Goal: Task Accomplishment & Management: Complete application form

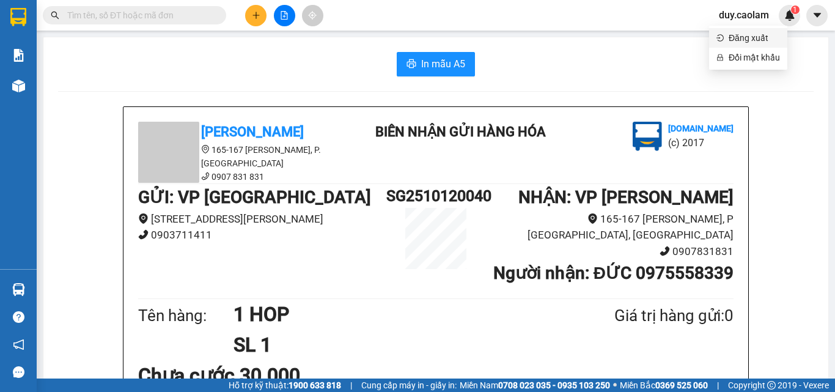
scroll to position [61, 0]
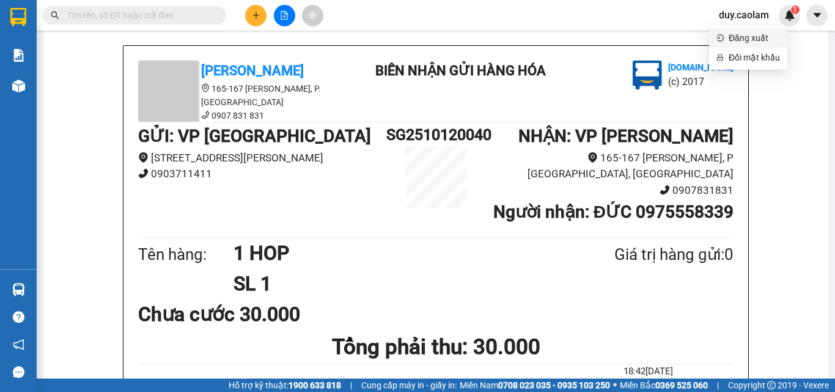
click at [761, 43] on span "Đăng xuất" at bounding box center [753, 37] width 51 height 13
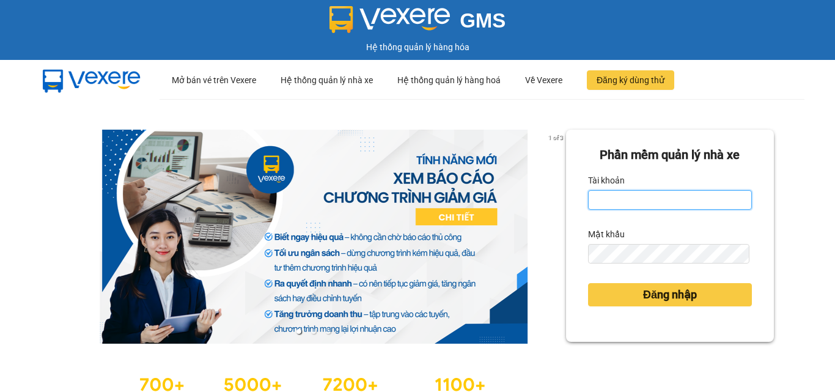
click at [661, 197] on input "Tài khoản" at bounding box center [670, 200] width 164 height 20
type input "minh.caolam"
click at [639, 238] on div "Mật khẩu" at bounding box center [670, 234] width 164 height 20
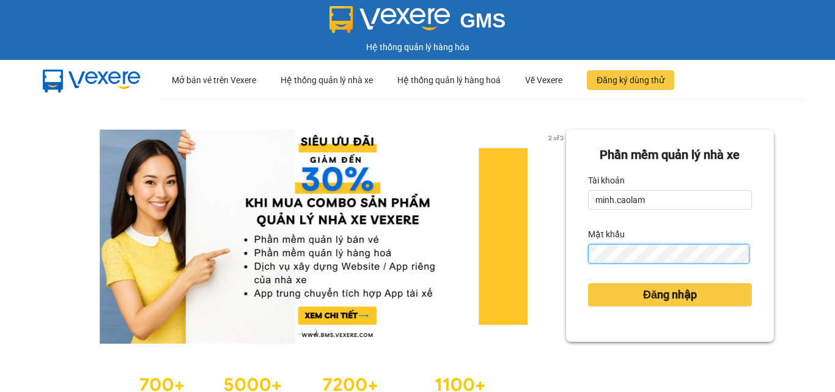
click at [588, 283] on button "Đăng nhập" at bounding box center [670, 294] width 164 height 23
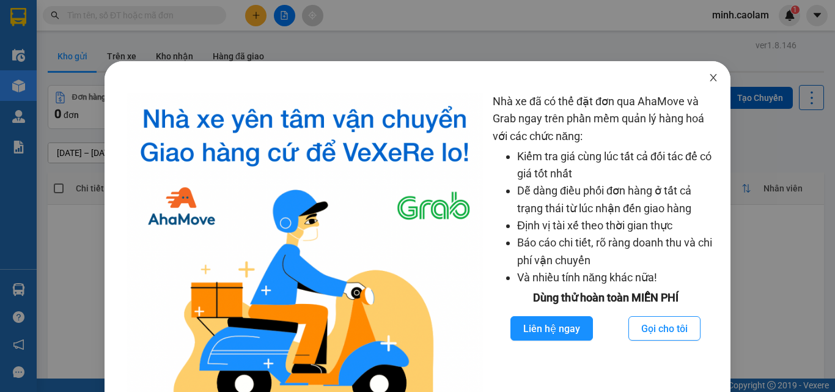
click at [716, 82] on span "Close" at bounding box center [713, 78] width 34 height 34
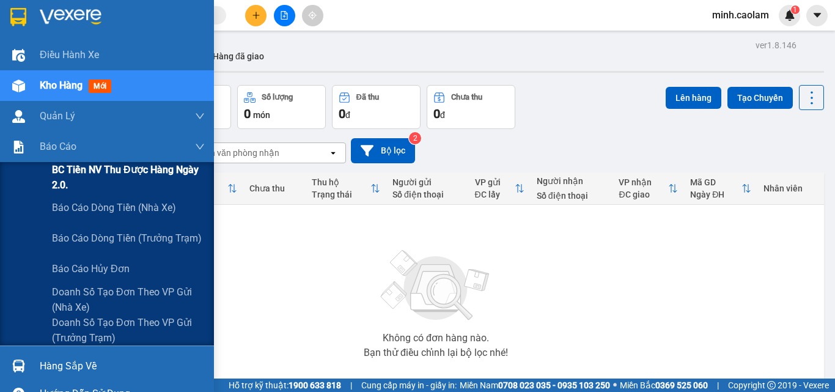
click at [70, 177] on span "BC Tiền NV thu được hàng ngày 2.0." at bounding box center [128, 177] width 153 height 31
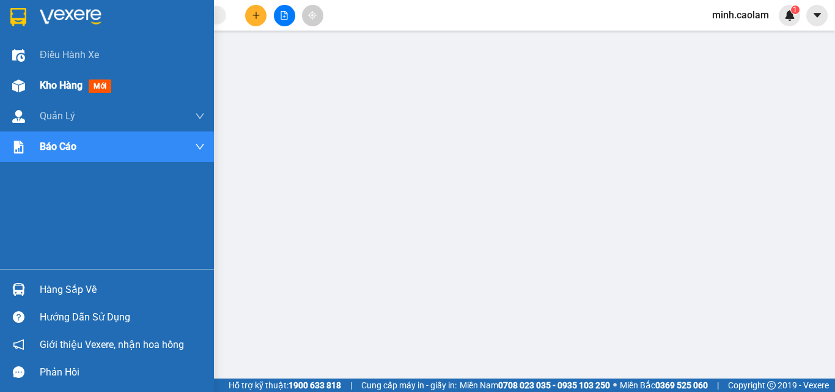
click at [24, 84] on img at bounding box center [18, 85] width 13 height 13
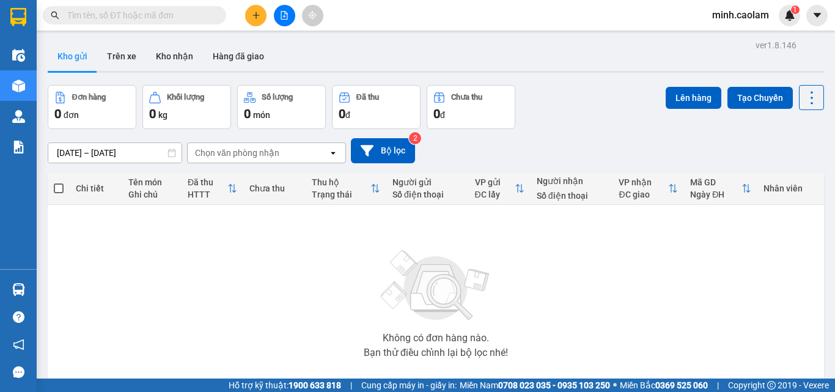
click at [287, 24] on button at bounding box center [284, 15] width 21 height 21
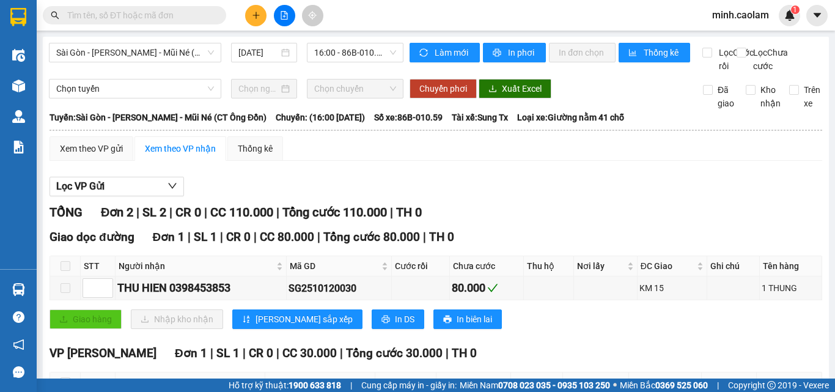
click at [116, 63] on div "Sài Gòn - Phan Thiết - Mũi Né (CT Ông Đồn) 12/10/2025 16:00 - 86B-010.59" at bounding box center [226, 58] width 354 height 30
click at [125, 57] on span "Sài Gòn - Phan Thiết - Mũi Né (CT Ông Đồn)" at bounding box center [135, 52] width 158 height 18
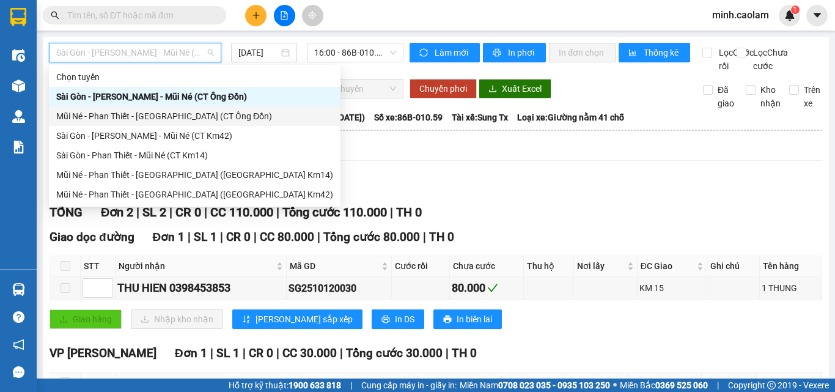
click at [119, 122] on div "Mũi Né - Phan Thiết - Sài Gòn (CT Ông Đồn)" at bounding box center [194, 115] width 277 height 13
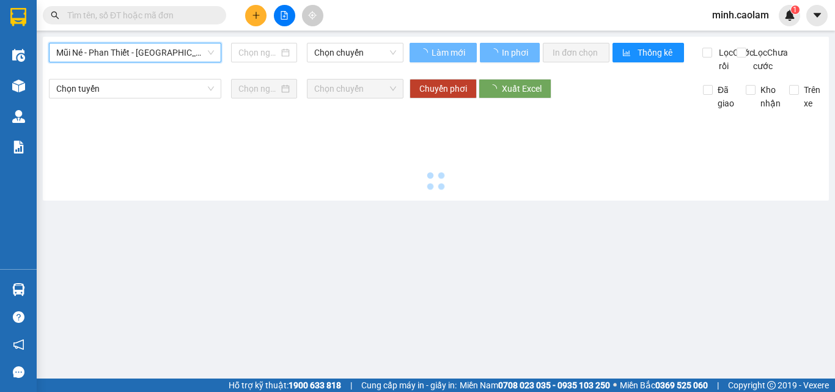
type input "12/10/2025"
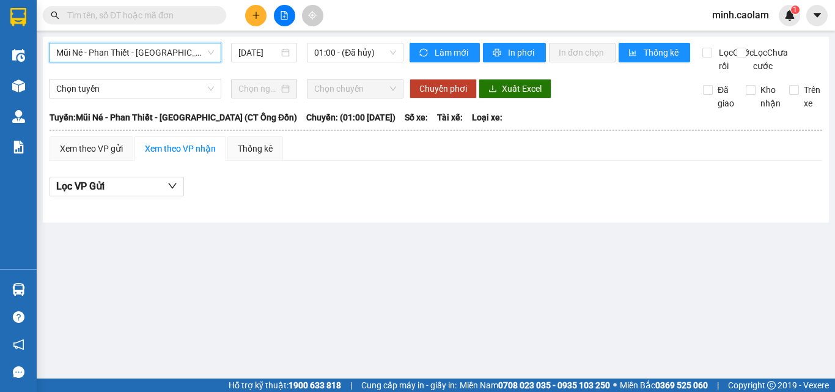
drag, startPoint x: 364, startPoint y: 54, endPoint x: 367, endPoint y: 62, distance: 9.1
click at [364, 55] on span "01:00 - (Đã hủy)" at bounding box center [355, 52] width 82 height 18
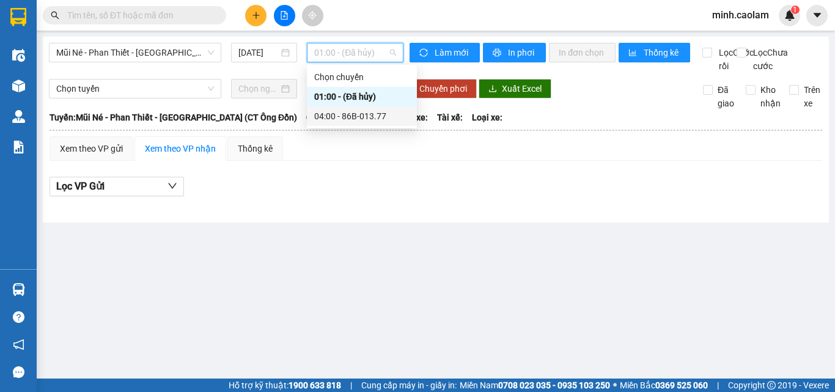
click at [387, 114] on div "04:00 - 86B-013.77" at bounding box center [361, 115] width 95 height 13
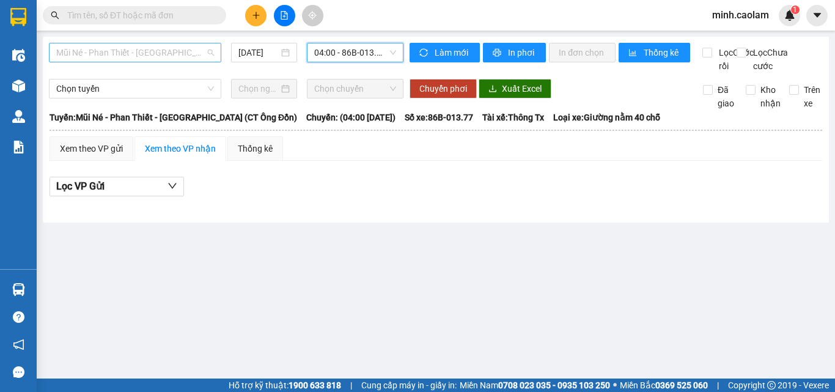
click at [104, 55] on span "Mũi Né - Phan Thiết - Sài Gòn (CT Ông Đồn)" at bounding box center [135, 52] width 158 height 18
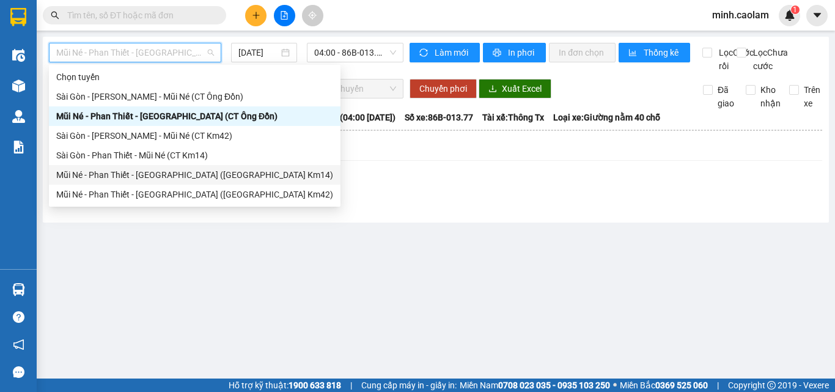
click at [158, 170] on div "Mũi Né - Phan Thiết - Sài Gòn (CT Km14)" at bounding box center [194, 174] width 277 height 13
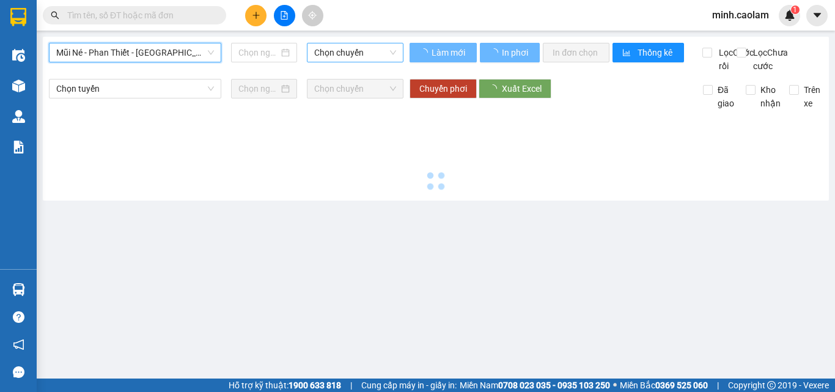
type input "12/10/2025"
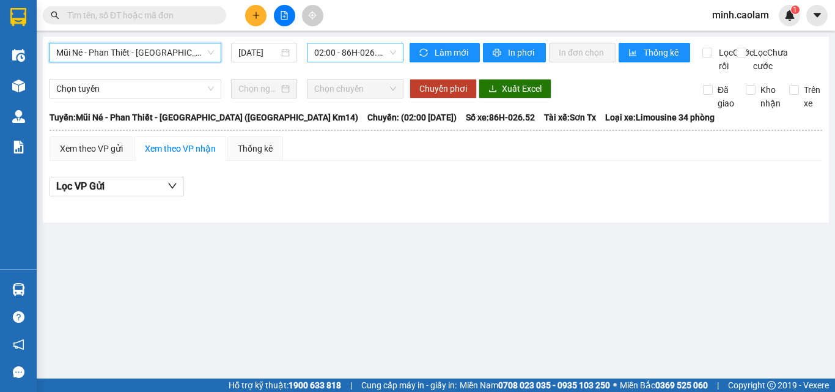
click at [348, 51] on span "02:00 - 86H-026.52" at bounding box center [355, 52] width 82 height 18
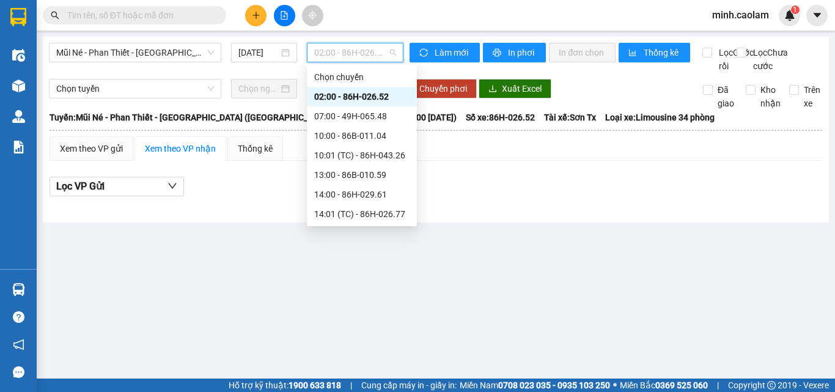
click at [373, 107] on div "07:00 - 49H-065.48" at bounding box center [362, 116] width 110 height 20
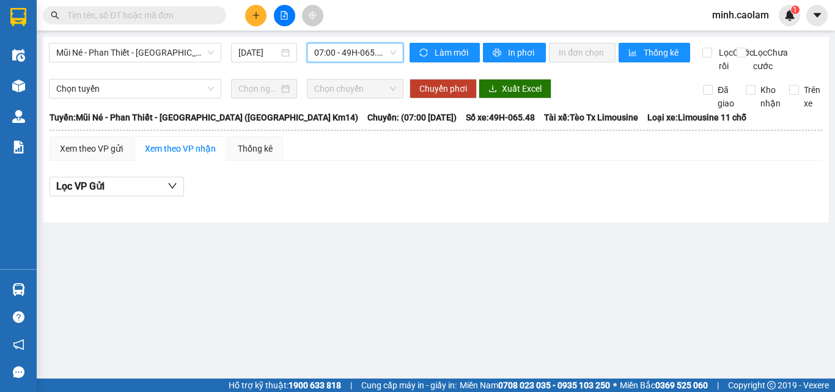
click at [367, 48] on span "07:00 - 49H-065.48" at bounding box center [355, 52] width 82 height 18
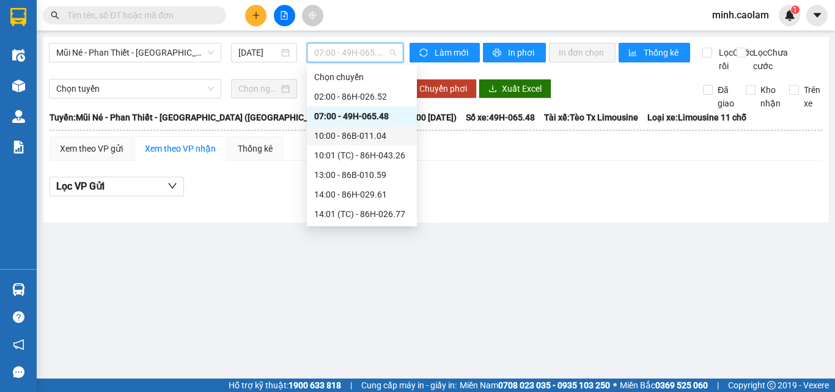
click at [368, 136] on div "10:00 - 86B-011.04" at bounding box center [361, 135] width 95 height 13
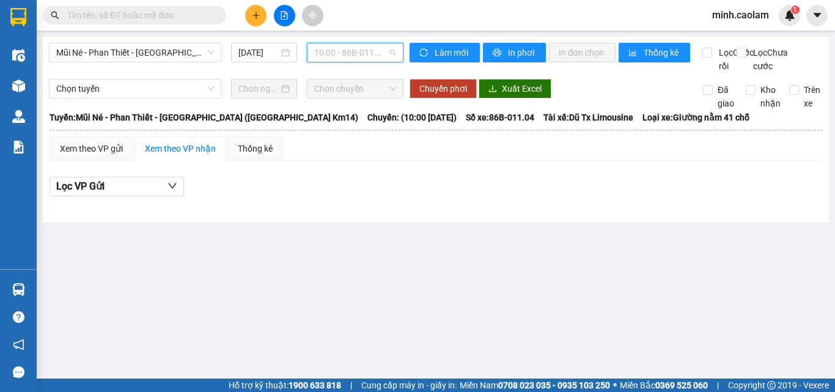
drag, startPoint x: 349, startPoint y: 54, endPoint x: 396, endPoint y: 163, distance: 119.1
click at [349, 54] on span "10:00 - 86B-011.04" at bounding box center [355, 52] width 82 height 18
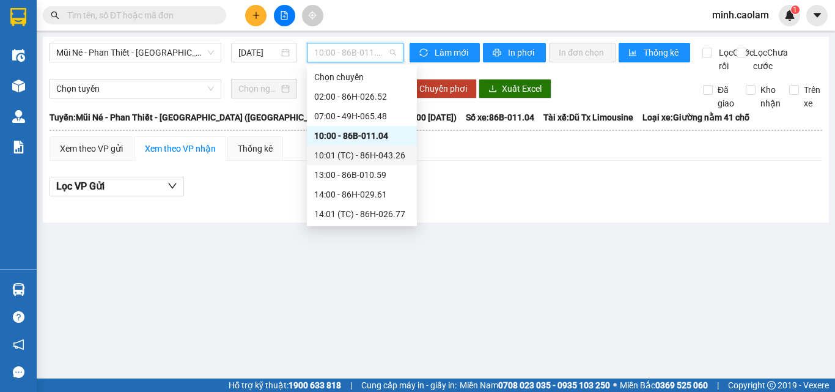
click at [378, 151] on div "10:01 (TC) - 86H-043.26" at bounding box center [361, 154] width 95 height 13
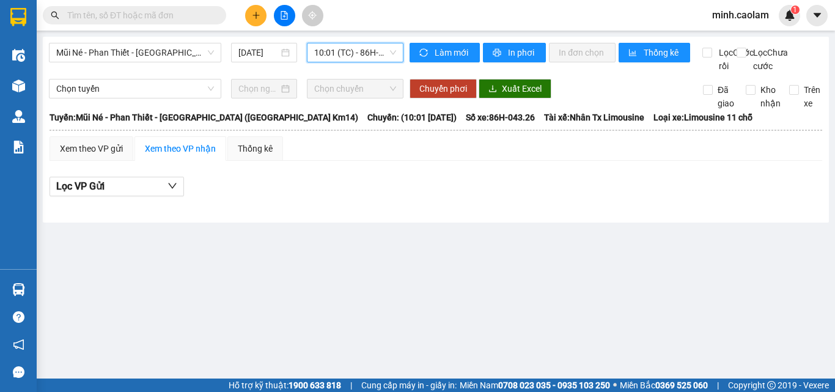
click at [357, 54] on span "10:01 (TC) - 86H-043.26" at bounding box center [355, 52] width 82 height 18
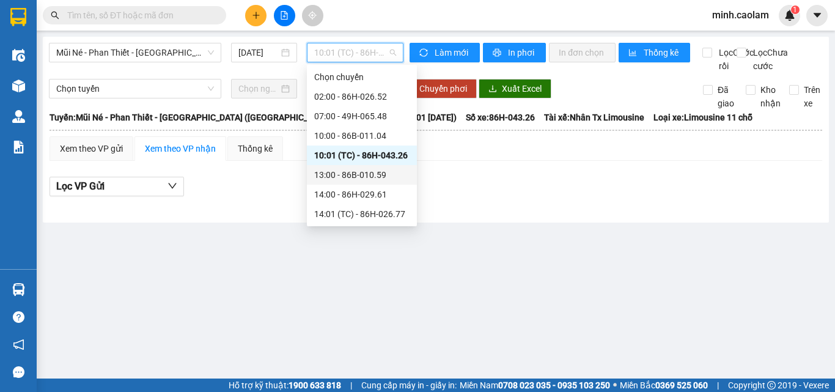
click at [365, 174] on div "13:00 - 86B-010.59" at bounding box center [361, 174] width 95 height 13
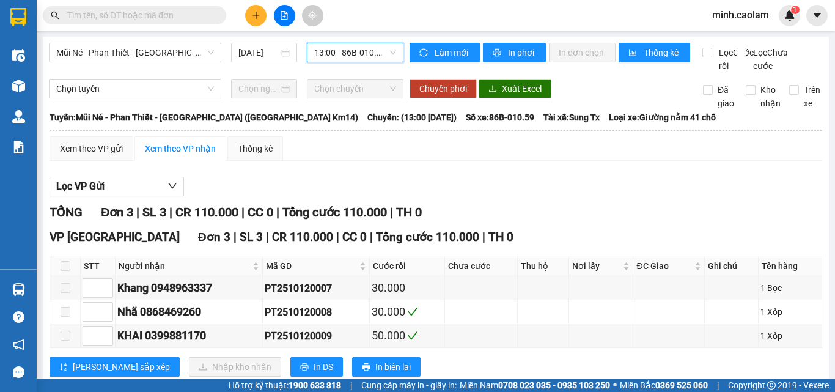
click at [353, 50] on span "13:00 - 86B-010.59" at bounding box center [355, 52] width 82 height 18
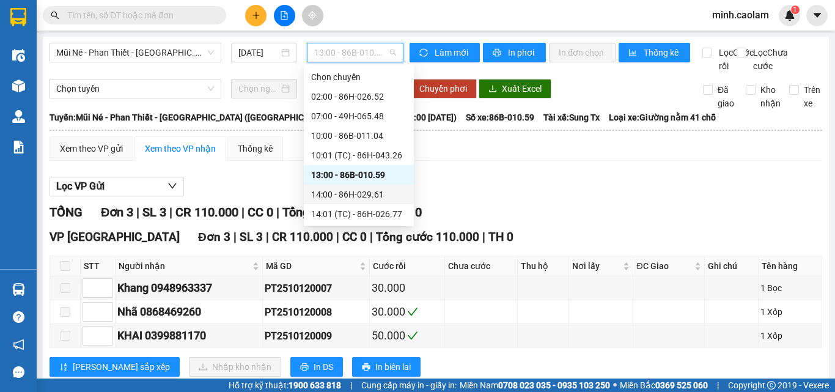
click at [335, 197] on div "14:00 - 86H-029.61" at bounding box center [358, 194] width 95 height 13
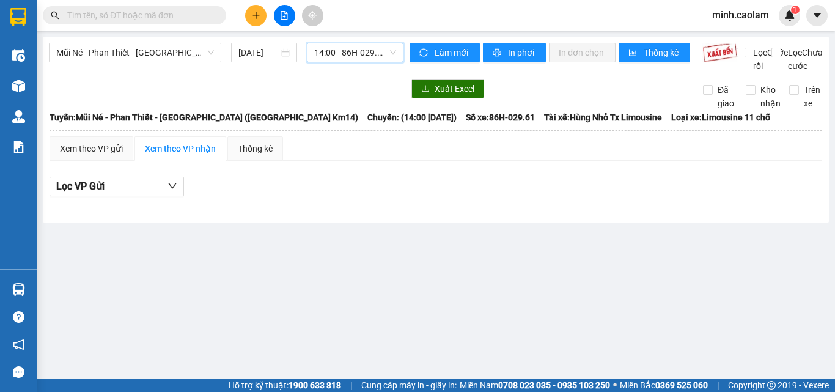
click at [354, 67] on div "Mũi Né - Phan Thiết - Sài Gòn (CT Km14) 12/10/2025 14:00 14:00 - 86H-029.61" at bounding box center [226, 58] width 354 height 30
click at [360, 59] on span "14:00 - 86H-029.61" at bounding box center [355, 52] width 82 height 18
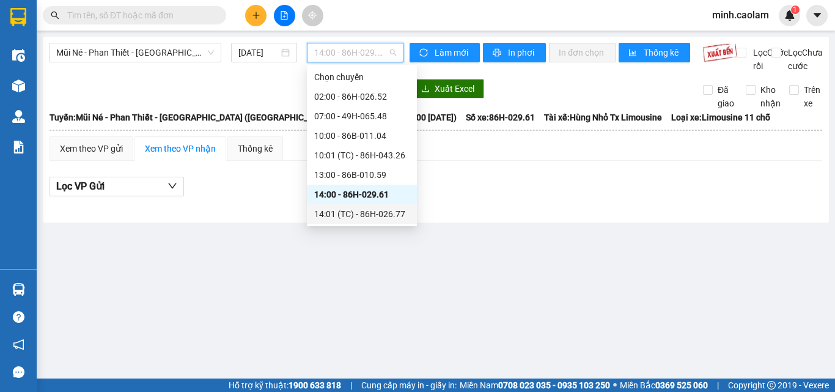
click at [371, 210] on div "14:01 (TC) - 86H-026.77" at bounding box center [361, 213] width 95 height 13
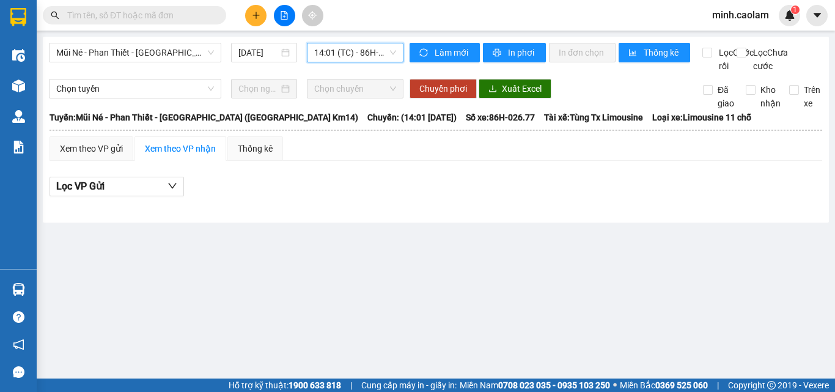
click at [328, 56] on span "14:01 (TC) - 86H-026.77" at bounding box center [355, 52] width 82 height 18
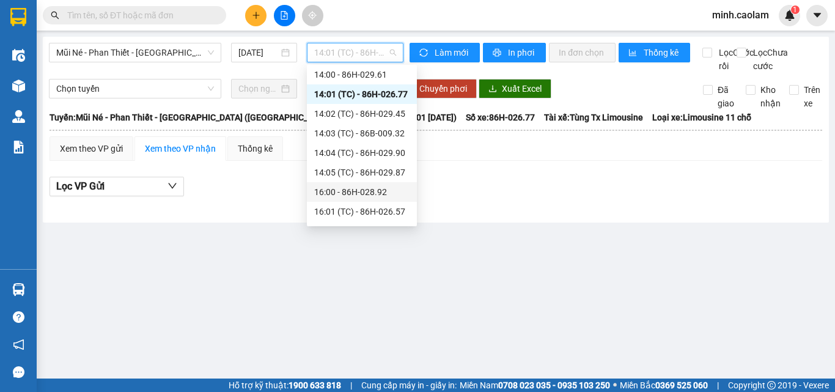
scroll to position [123, 0]
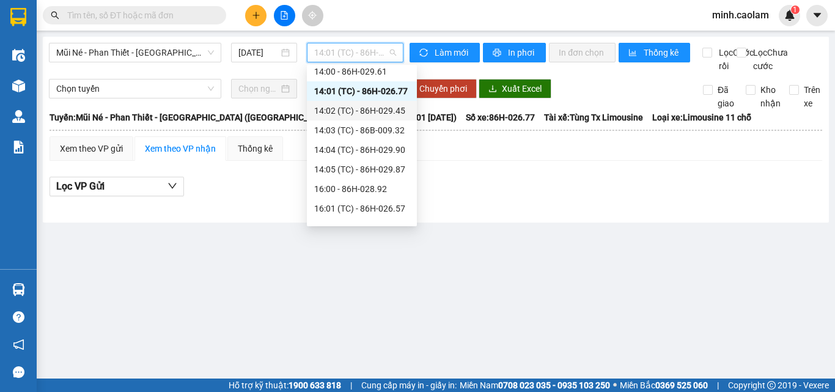
click at [348, 104] on div "14:02 (TC) - 86H-029.45" at bounding box center [361, 110] width 95 height 13
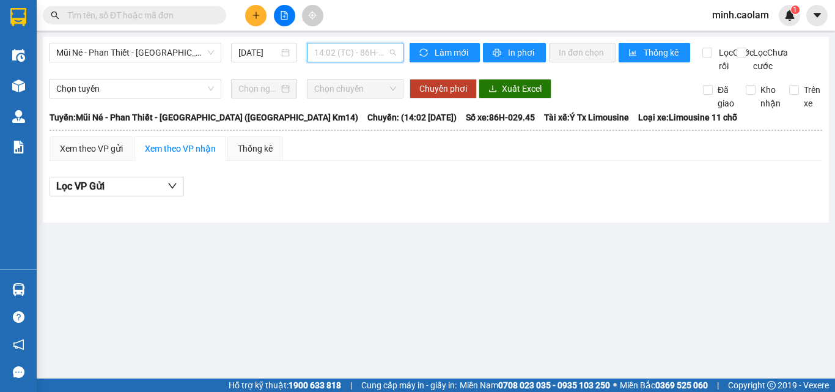
click at [364, 46] on span "14:02 (TC) - 86H-029.45" at bounding box center [355, 52] width 82 height 18
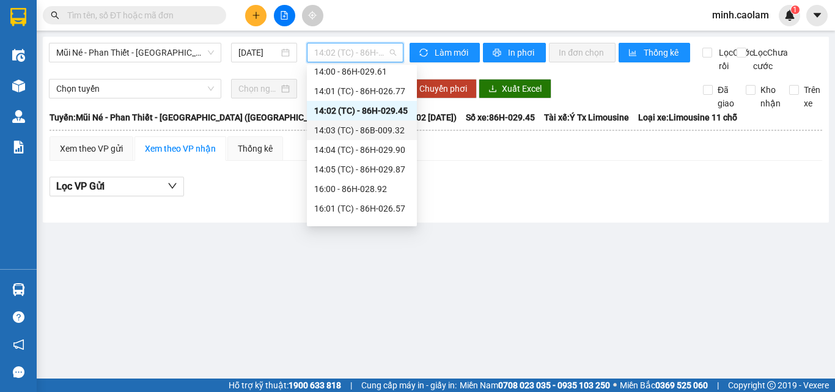
click at [362, 137] on div "14:03 (TC) - 86B-009.32" at bounding box center [362, 130] width 110 height 20
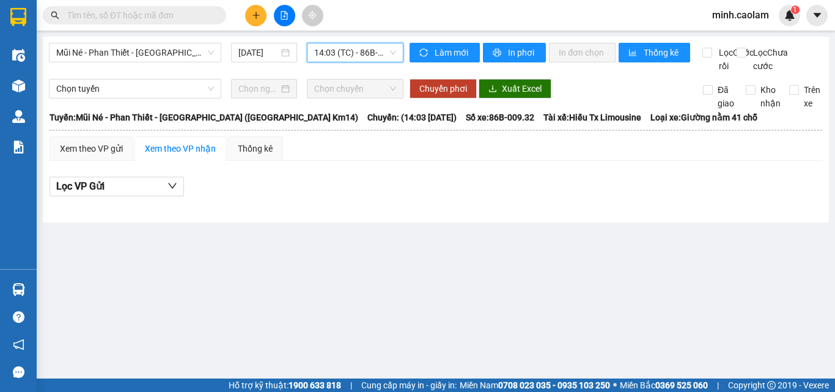
click at [362, 59] on span "14:03 (TC) - 86B-009.32" at bounding box center [355, 52] width 82 height 18
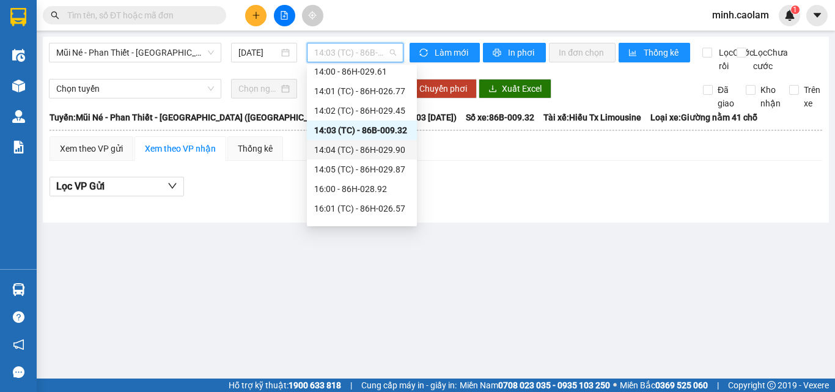
click at [375, 149] on div "14:04 (TC) - 86H-029.90" at bounding box center [361, 149] width 95 height 13
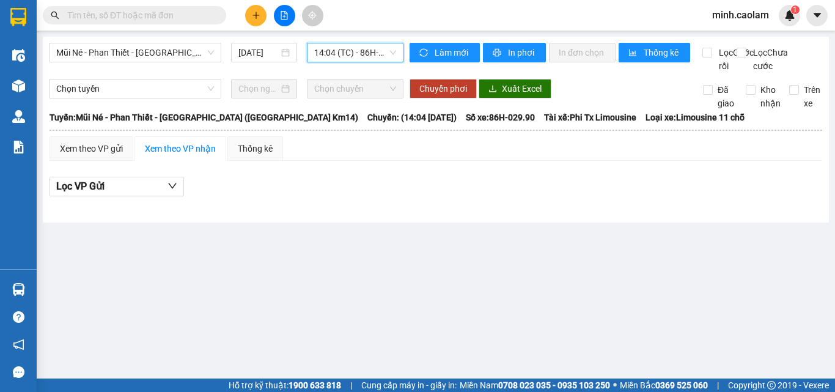
drag, startPoint x: 363, startPoint y: 51, endPoint x: 364, endPoint y: 152, distance: 100.8
click at [363, 51] on span "14:04 (TC) - 86H-029.90" at bounding box center [355, 52] width 82 height 18
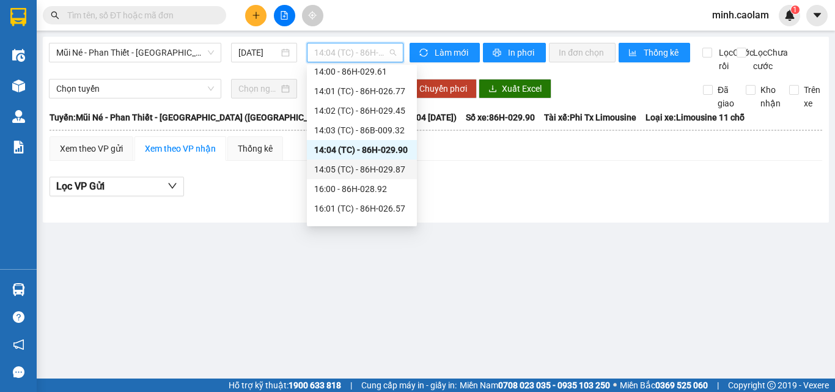
drag, startPoint x: 357, startPoint y: 163, endPoint x: 337, endPoint y: 101, distance: 64.9
click at [357, 164] on div "14:05 (TC) - 86H-029.87" at bounding box center [361, 169] width 95 height 13
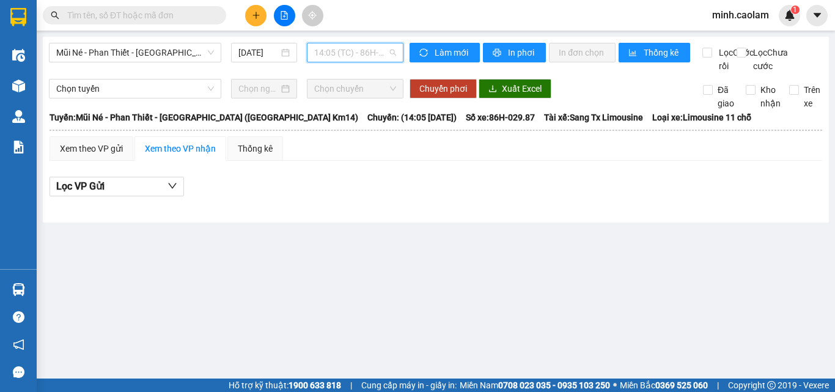
click at [347, 59] on span "14:05 (TC) - 86H-029.87" at bounding box center [355, 52] width 82 height 18
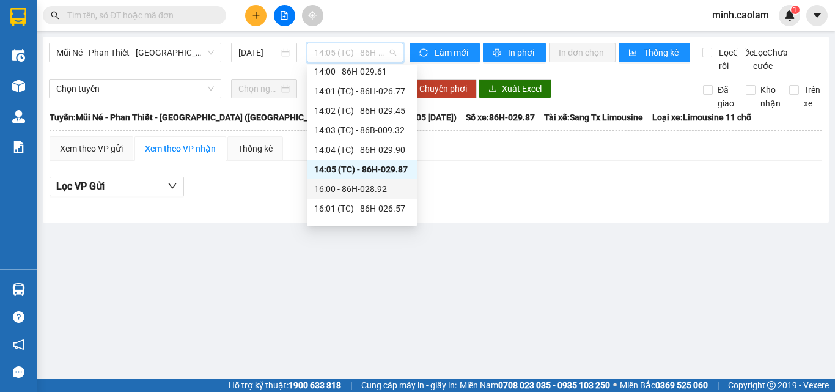
click at [356, 197] on div "16:00 - 86H-028.92" at bounding box center [362, 189] width 110 height 20
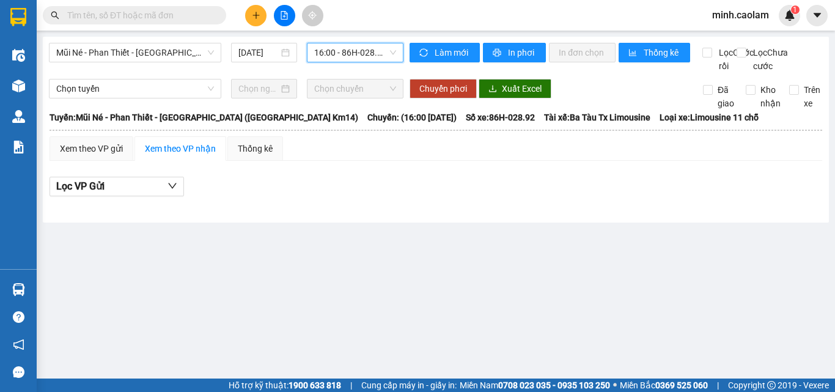
click at [354, 57] on span "16:00 - 86H-028.92" at bounding box center [355, 52] width 82 height 18
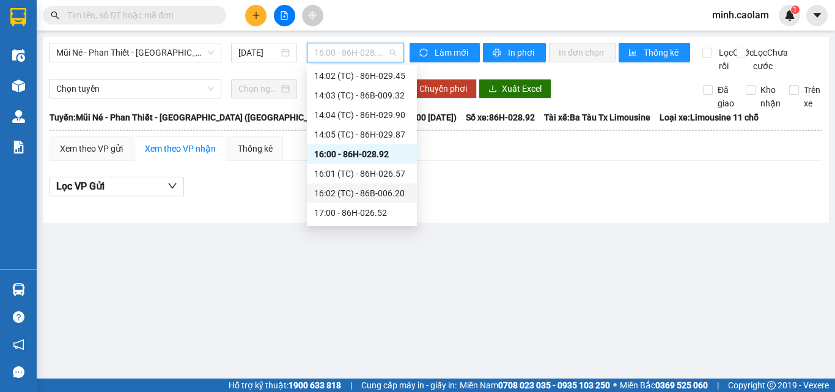
scroll to position [176, 0]
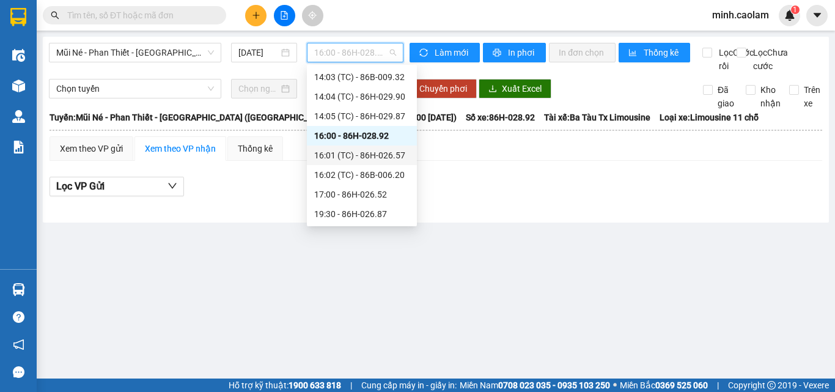
click at [354, 161] on div "16:01 (TC) - 86H-026.57" at bounding box center [361, 154] width 95 height 13
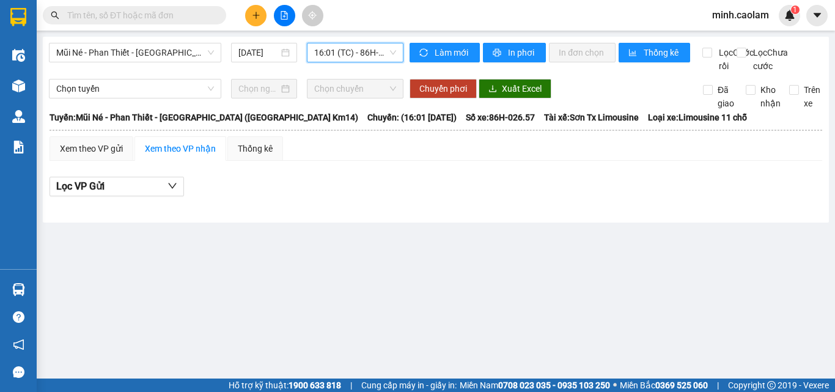
drag, startPoint x: 345, startPoint y: 46, endPoint x: 346, endPoint y: 59, distance: 13.5
click at [344, 46] on span "16:01 (TC) - 86H-026.57" at bounding box center [355, 52] width 82 height 18
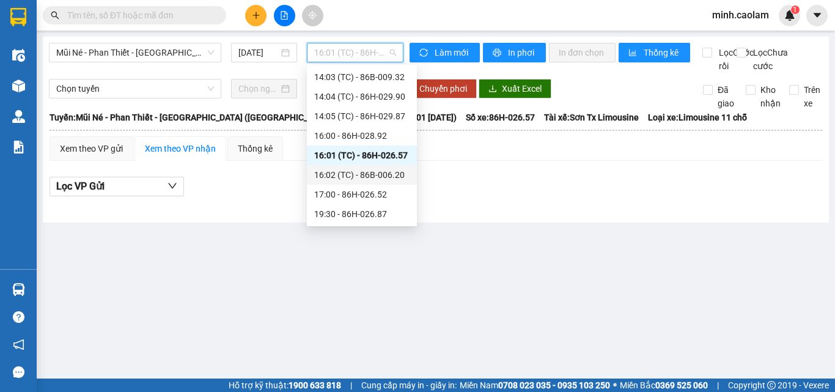
click at [356, 171] on div "16:02 (TC) - 86B-006.20" at bounding box center [361, 174] width 95 height 13
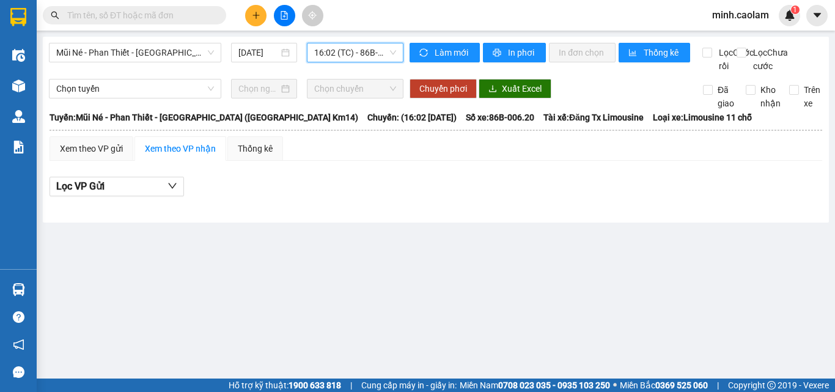
click at [356, 52] on span "16:02 (TC) - 86B-006.20" at bounding box center [355, 52] width 82 height 18
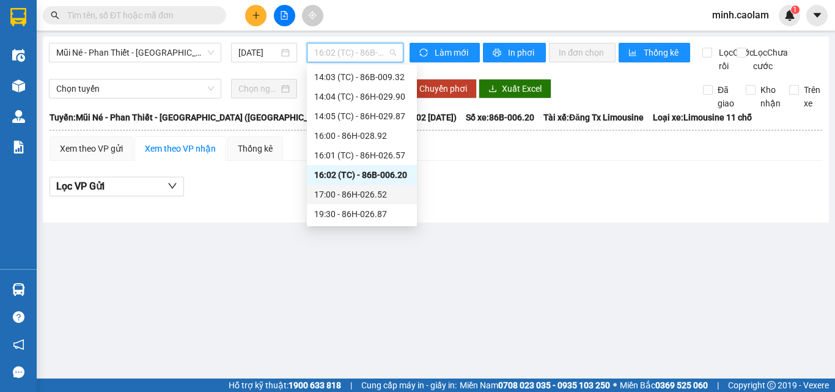
click at [367, 194] on div "17:00 - 86H-026.52" at bounding box center [361, 194] width 95 height 13
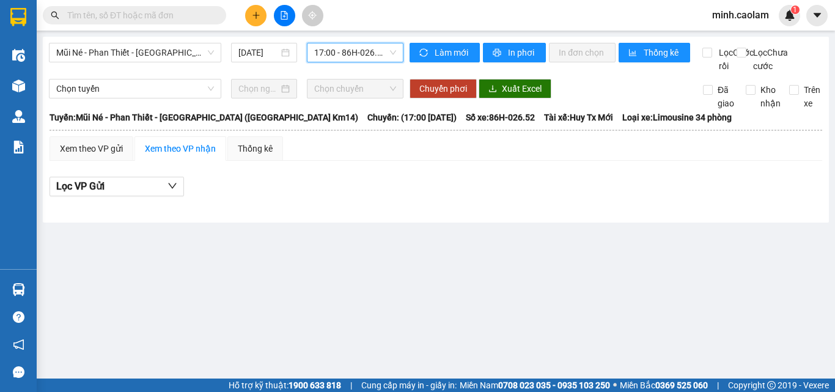
click at [365, 53] on span "17:00 - 86H-026.52" at bounding box center [355, 52] width 82 height 18
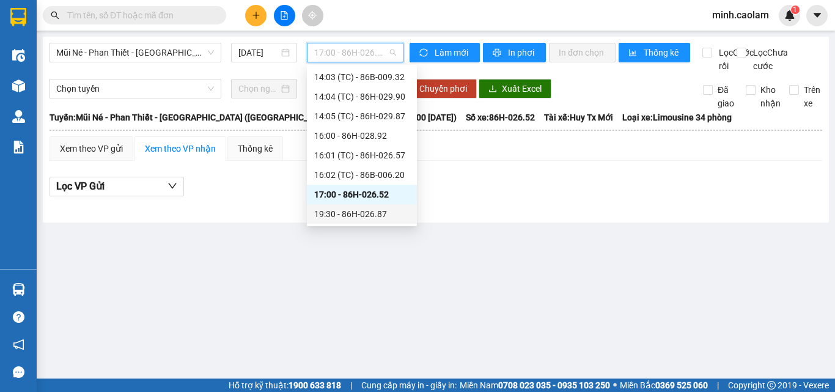
click at [372, 214] on div "19:30 - 86H-026.87" at bounding box center [361, 213] width 95 height 13
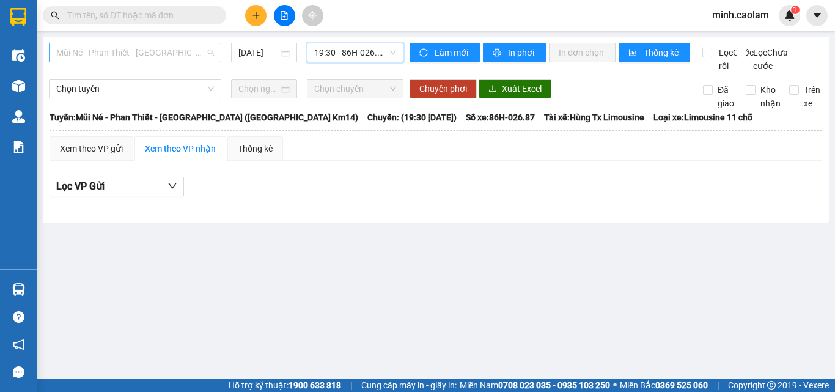
click at [115, 49] on span "Mũi Né - Phan Thiết - Sài Gòn (CT Km14)" at bounding box center [135, 52] width 158 height 18
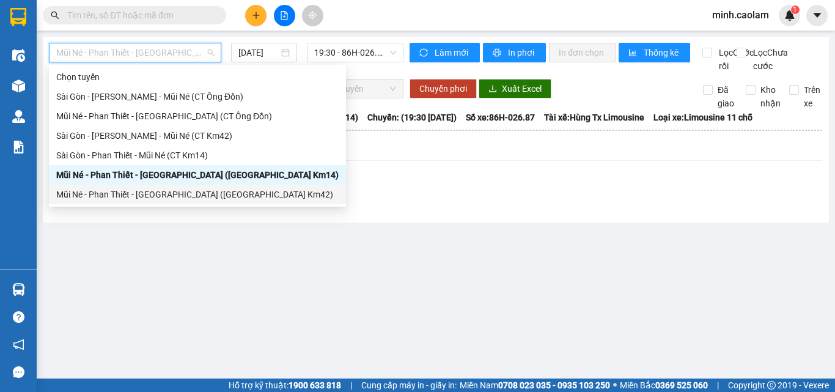
drag, startPoint x: 145, startPoint y: 194, endPoint x: 299, endPoint y: 101, distance: 179.8
click at [145, 194] on div "Mũi Né - Phan Thiết - Sài Gòn (CT Km42)" at bounding box center [197, 194] width 282 height 13
type input "12/10/2025"
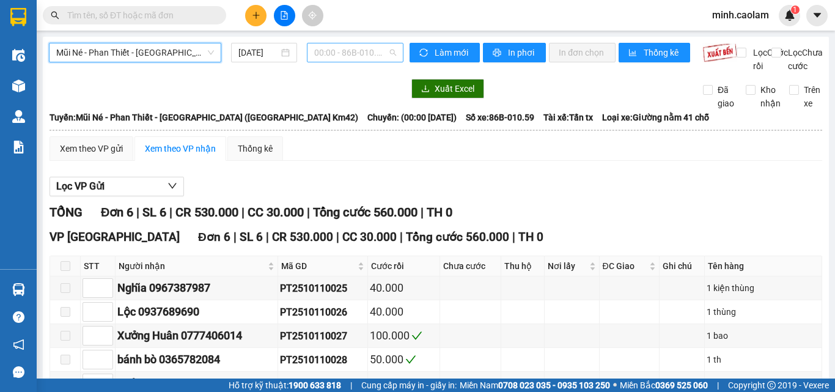
click at [355, 49] on span "00:00 - 86B-010.59" at bounding box center [355, 52] width 82 height 18
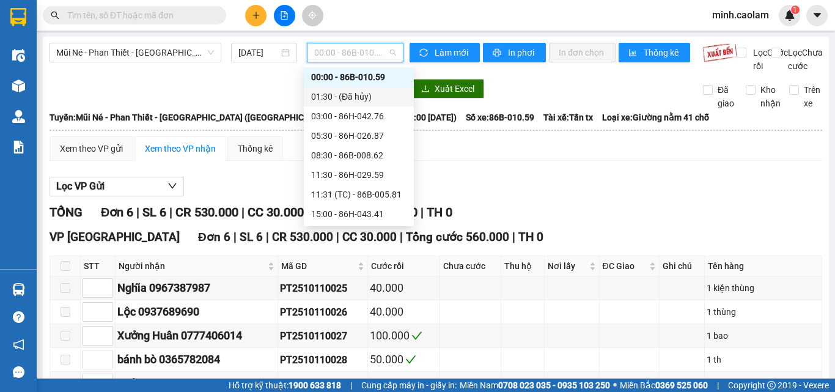
click at [699, 197] on div at bounding box center [435, 196] width 772 height 1
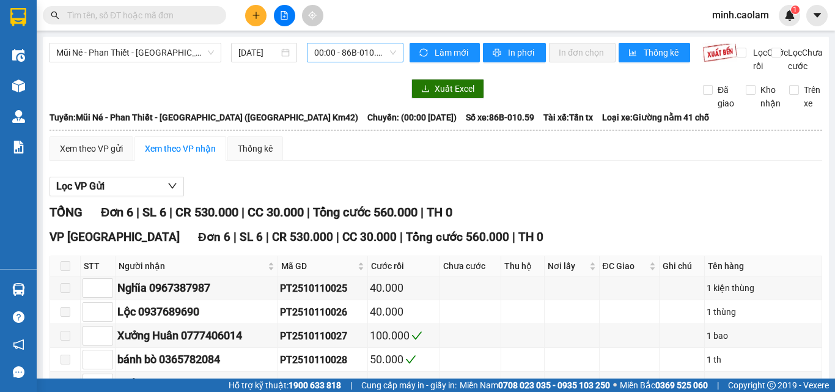
click at [326, 58] on span "00:00 - 86B-010.59" at bounding box center [355, 52] width 82 height 18
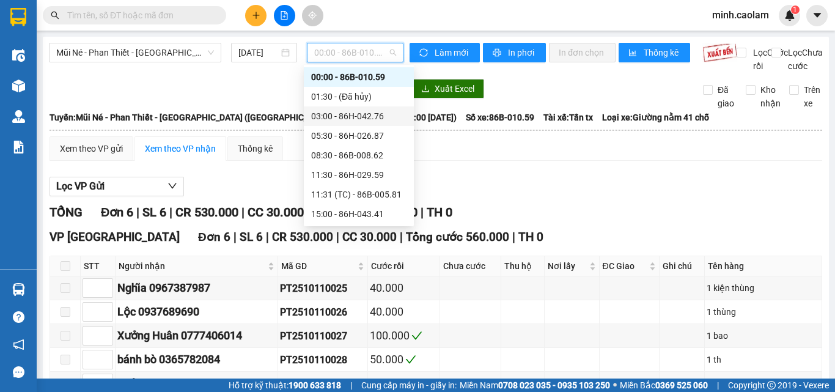
click at [349, 117] on div "03:00 - 86H-042.76" at bounding box center [358, 115] width 95 height 13
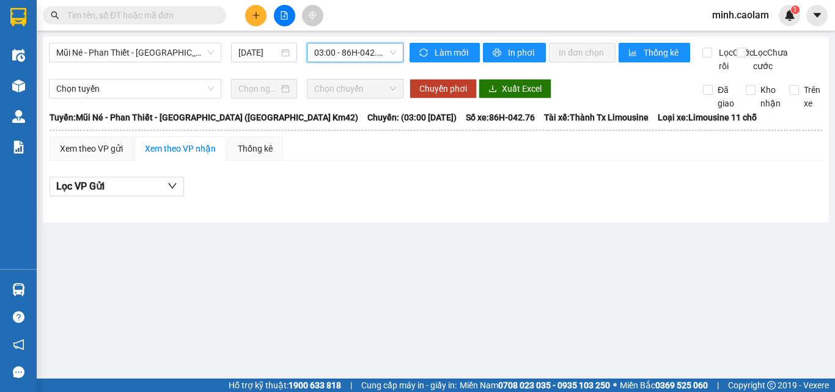
click at [356, 49] on span "03:00 - 86H-042.76" at bounding box center [355, 52] width 82 height 18
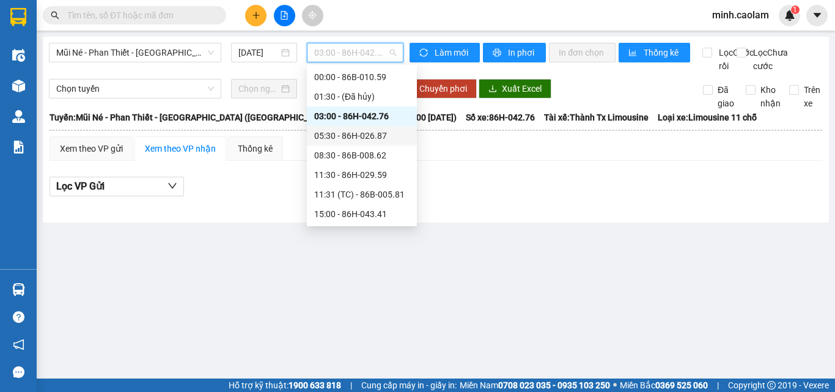
click at [362, 133] on div "05:30 - 86H-026.87" at bounding box center [361, 135] width 95 height 13
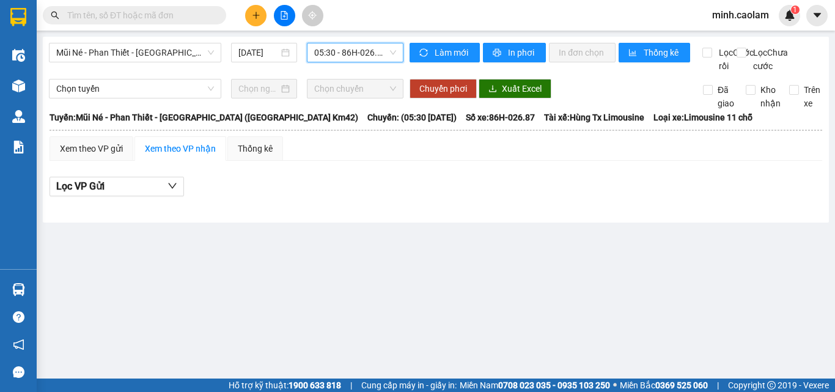
click at [361, 53] on span "05:30 - 86H-026.87" at bounding box center [355, 52] width 82 height 18
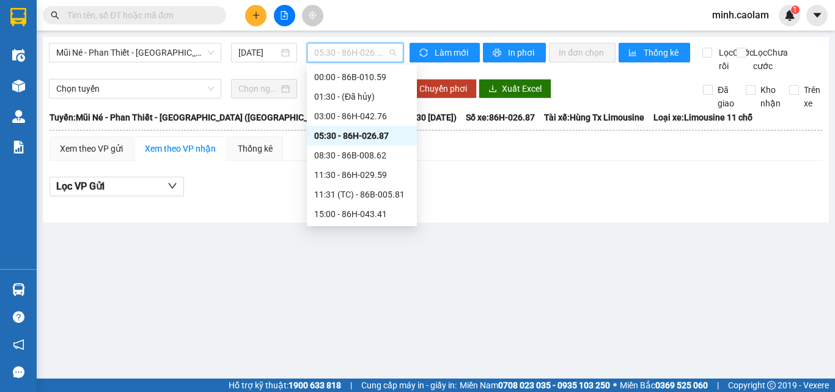
click at [382, 145] on div "05:30 - 86H-026.87" at bounding box center [362, 136] width 110 height 20
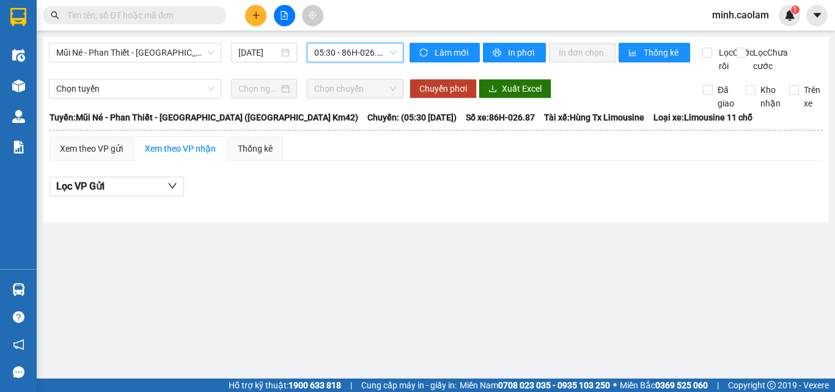
click at [378, 152] on div "Xem theo VP gửi Xem theo VP nhận Thống kê" at bounding box center [435, 148] width 772 height 24
drag, startPoint x: 369, startPoint y: 49, endPoint x: 369, endPoint y: 69, distance: 19.6
click at [369, 50] on span "05:30 - 86H-026.87" at bounding box center [355, 52] width 82 height 18
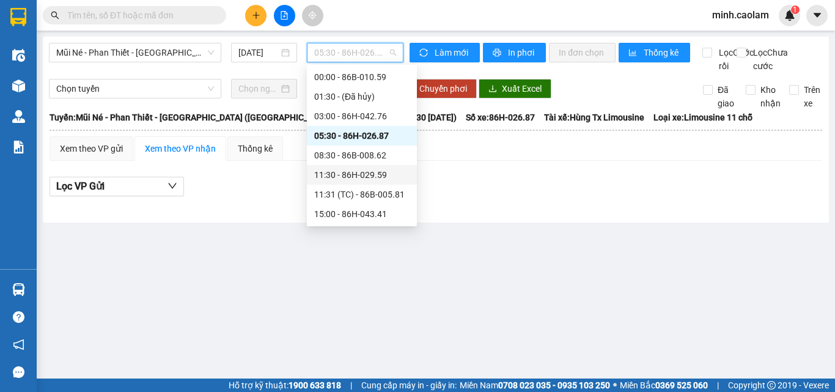
click at [342, 161] on div "08:30 - 86B-008.62" at bounding box center [361, 154] width 95 height 13
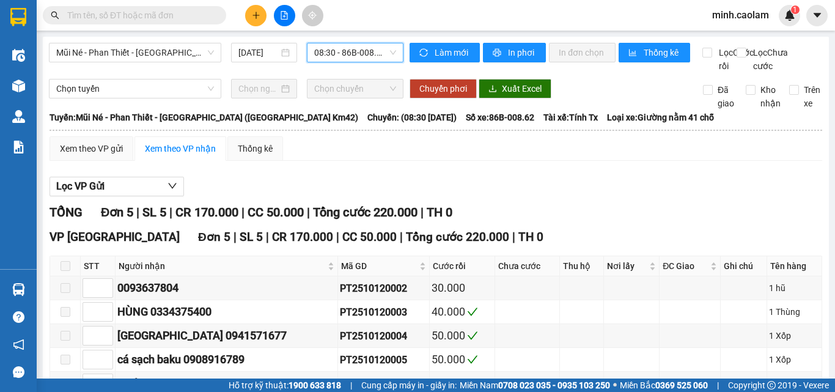
click at [354, 53] on span "08:30 - 86B-008.62" at bounding box center [355, 52] width 82 height 18
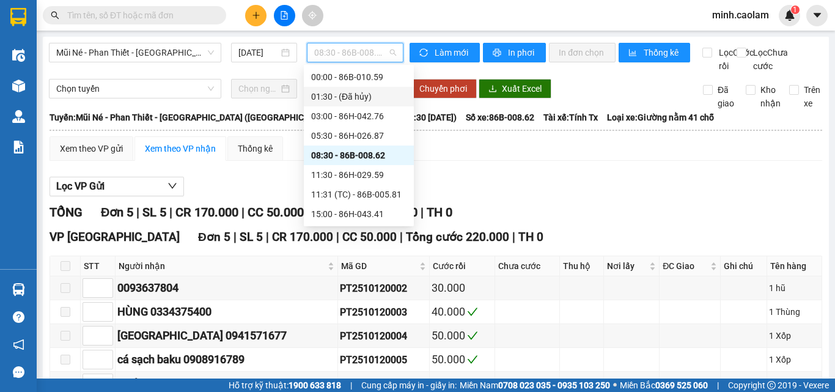
click at [541, 161] on div "Xem theo VP gửi Xem theo VP nhận Thống kê" at bounding box center [435, 148] width 772 height 24
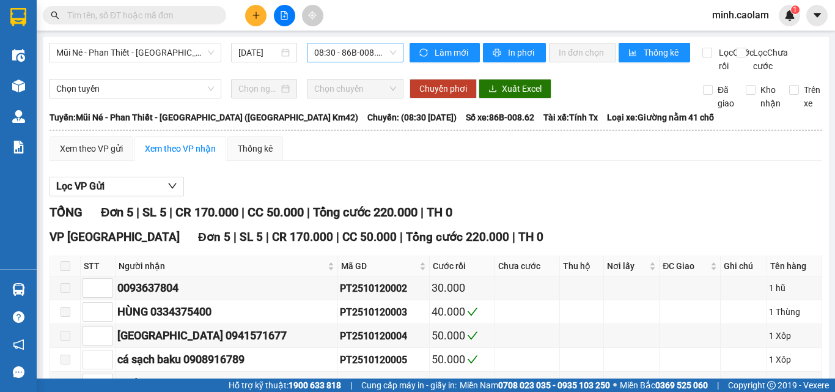
click at [361, 56] on span "08:30 - 86B-008.62" at bounding box center [355, 52] width 82 height 18
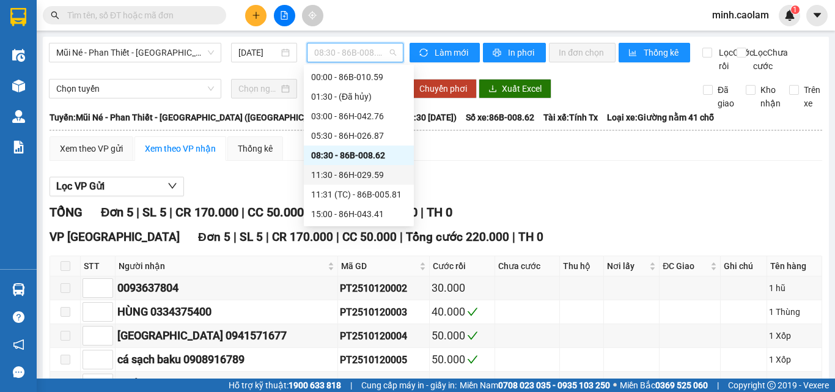
click at [342, 171] on div "11:30 - 86H-029.59" at bounding box center [358, 174] width 95 height 13
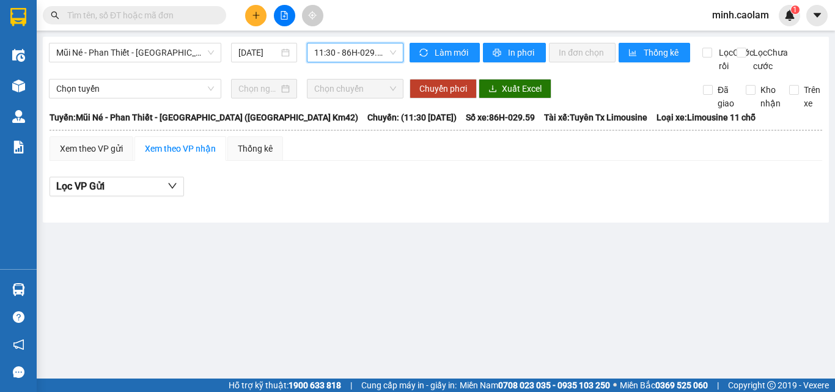
click at [345, 51] on span "11:30 - 86H-029.59" at bounding box center [355, 52] width 82 height 18
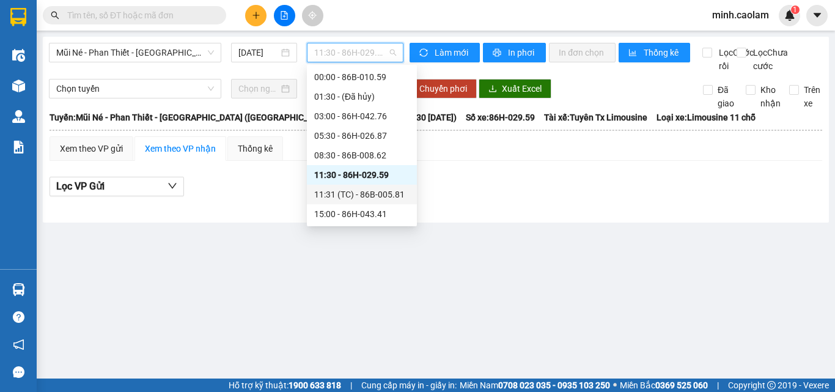
click at [351, 196] on div "11:31 (TC) - 86B-005.81" at bounding box center [361, 194] width 95 height 13
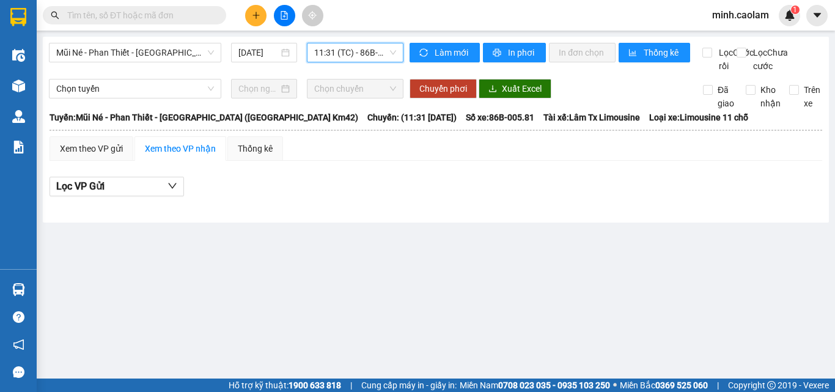
click at [357, 47] on span "11:31 (TC) - 86B-005.81" at bounding box center [355, 52] width 82 height 18
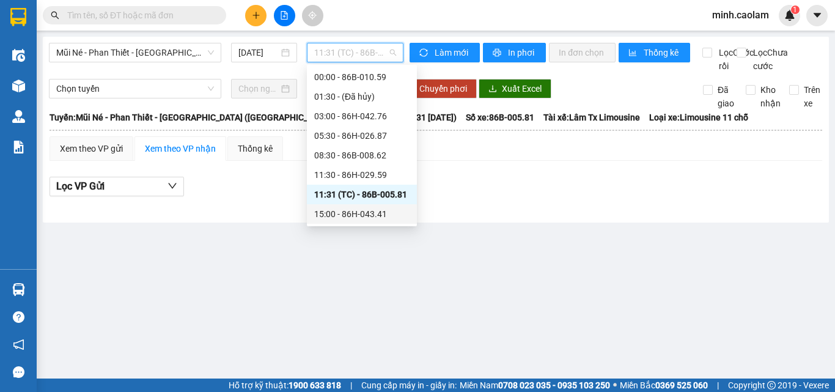
click at [376, 210] on div "15:00 - 86H-043.41" at bounding box center [361, 213] width 95 height 13
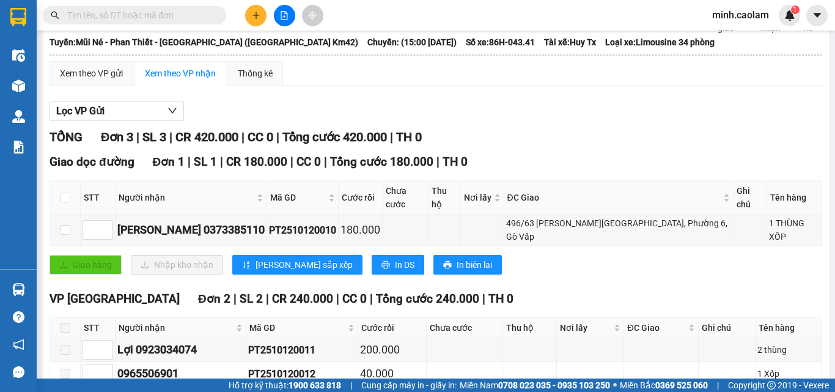
scroll to position [16, 0]
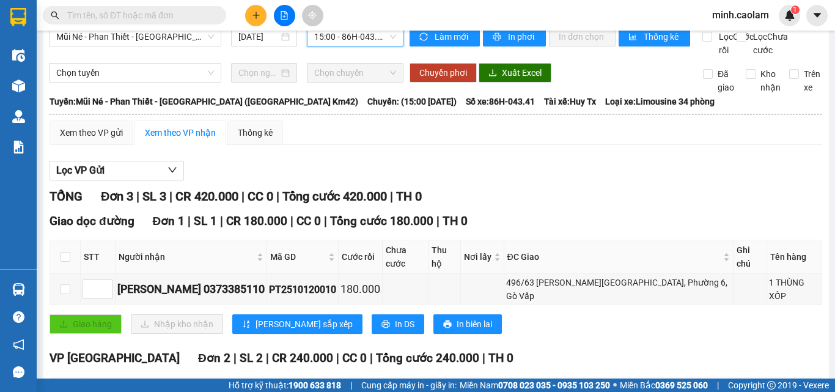
click at [353, 30] on div "Kết quả tìm kiếm ( 0 ) Bộ lọc No Data minh.caolam 1" at bounding box center [417, 15] width 835 height 31
click at [354, 29] on div "Kết quả tìm kiếm ( 0 ) Bộ lọc No Data minh.caolam 1" at bounding box center [417, 15] width 835 height 31
click at [356, 36] on span "15:00 - 86H-043.41" at bounding box center [355, 36] width 82 height 18
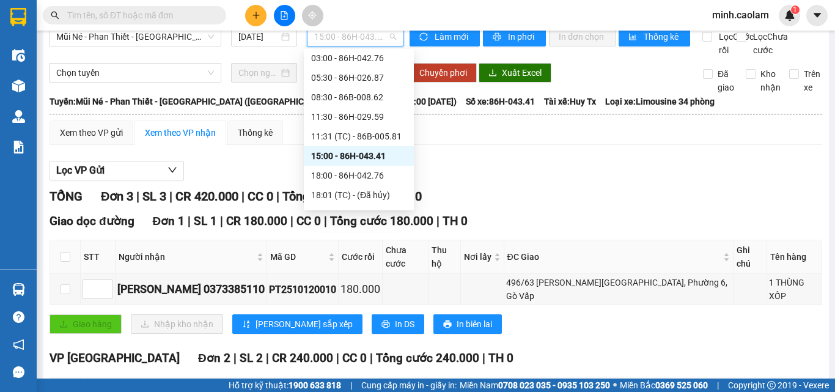
scroll to position [81, 0]
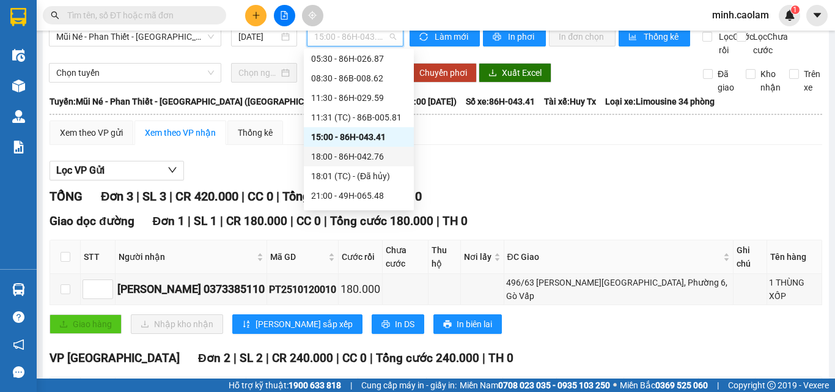
click at [371, 158] on div "18:00 - 86H-042.76" at bounding box center [358, 156] width 95 height 13
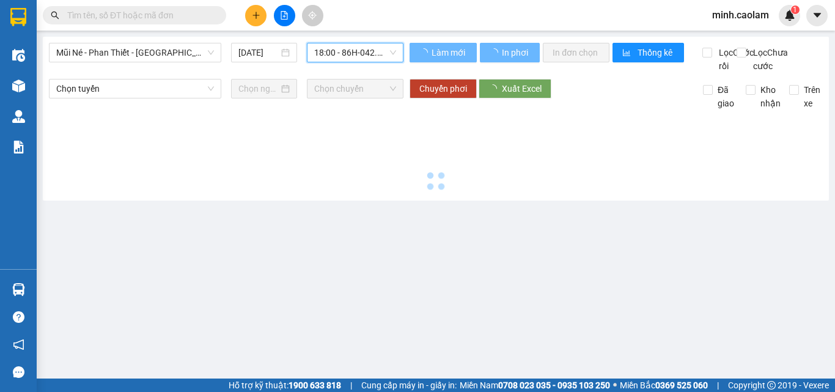
scroll to position [0, 0]
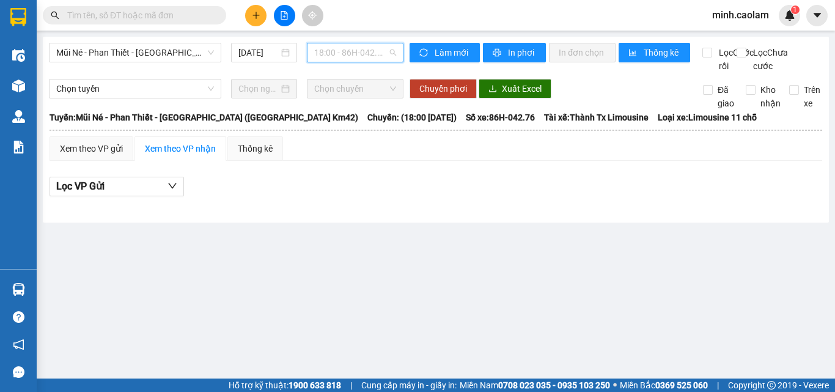
click at [351, 56] on span "18:00 - 86H-042.76" at bounding box center [355, 52] width 82 height 18
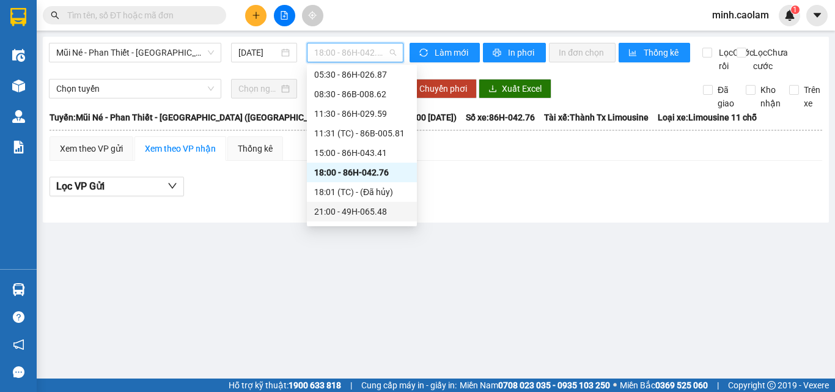
click at [368, 213] on div "21:00 - 49H-065.48" at bounding box center [361, 211] width 95 height 13
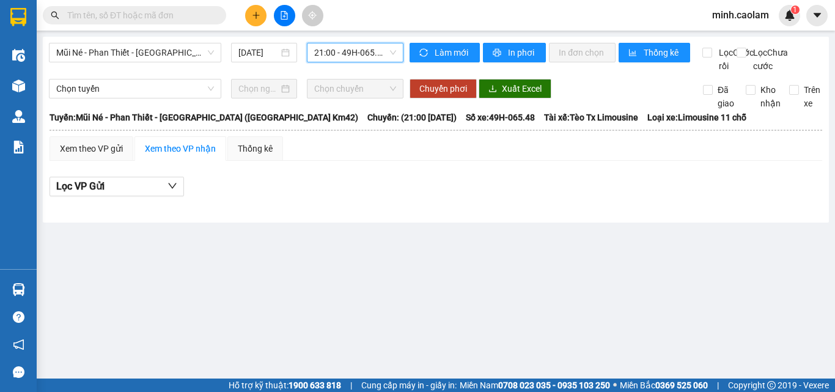
click at [346, 57] on span "21:00 - 49H-065.48" at bounding box center [355, 52] width 82 height 18
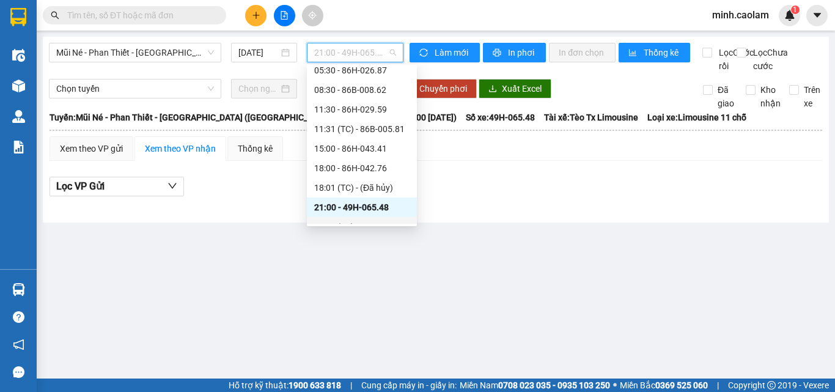
scroll to position [98, 0]
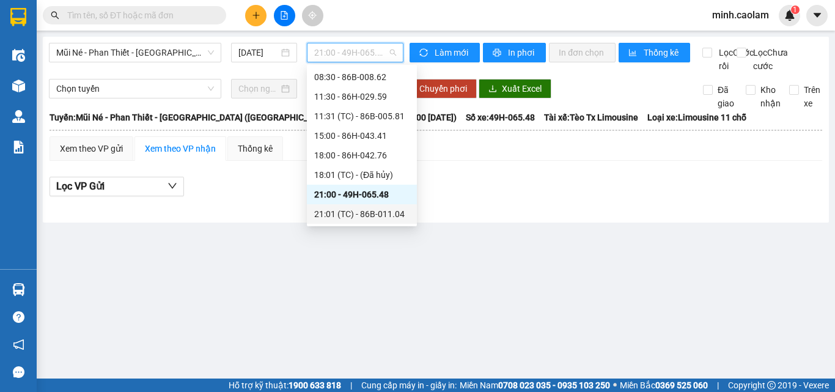
click at [362, 210] on div "21:01 (TC) - 86B-011.04" at bounding box center [361, 213] width 95 height 13
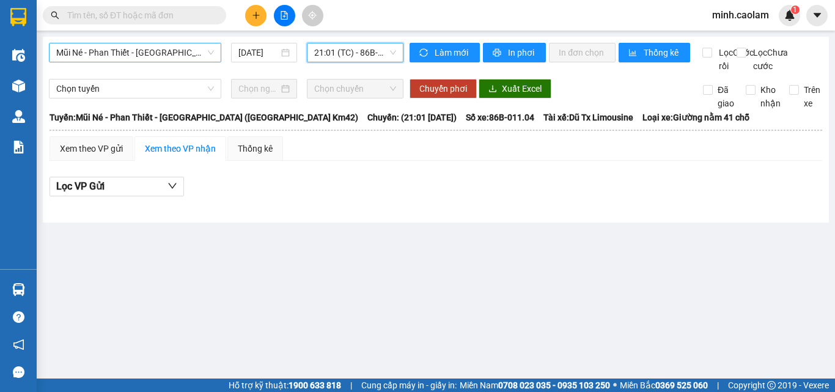
click at [92, 55] on span "Mũi Né - Phan Thiết - Sài Gòn (CT Km42)" at bounding box center [135, 52] width 158 height 18
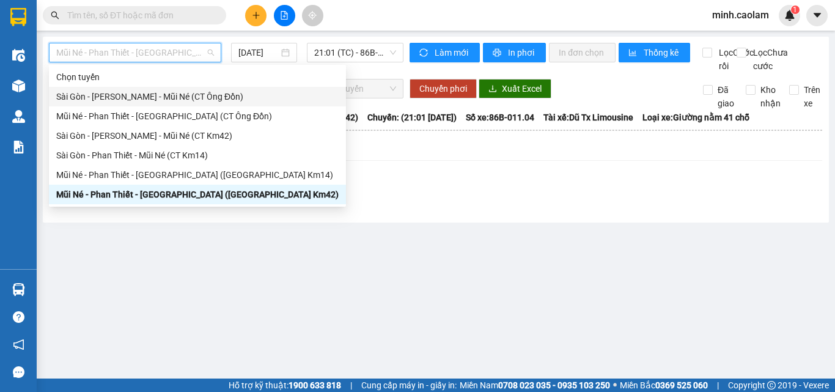
click at [112, 94] on div "Sài Gòn - Phan Thiết - Mũi Né (CT Ông Đồn)" at bounding box center [197, 96] width 282 height 13
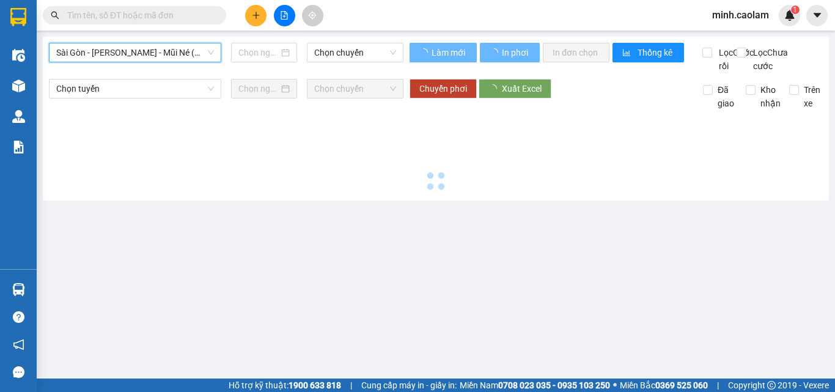
type input "12/10/2025"
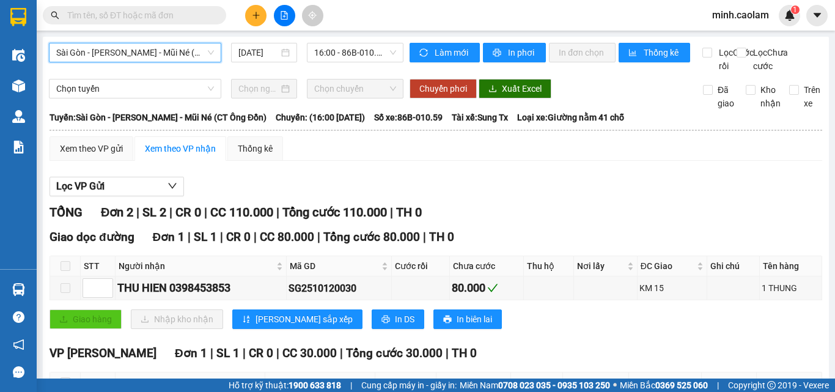
click at [348, 54] on span "16:00 - 86B-010.59" at bounding box center [355, 52] width 82 height 18
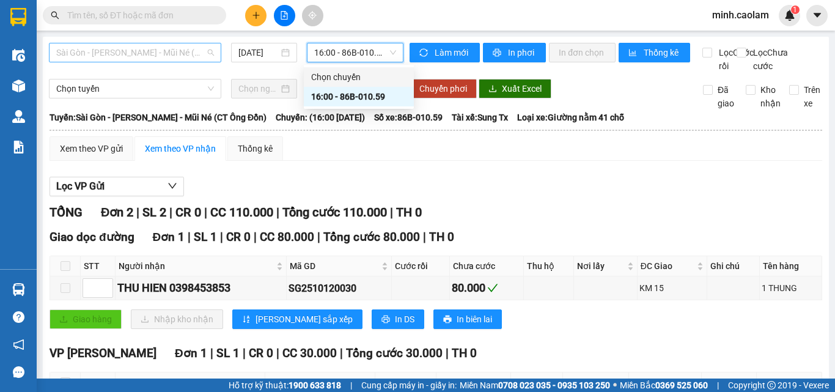
drag, startPoint x: 148, startPoint y: 49, endPoint x: 131, endPoint y: 122, distance: 74.6
click at [147, 49] on span "Sài Gòn - Phan Thiết - Mũi Né (CT Ông Đồn)" at bounding box center [135, 52] width 158 height 18
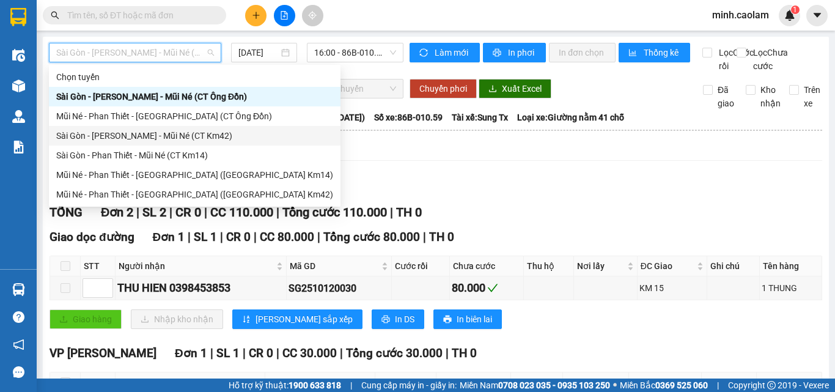
click at [104, 137] on div "Sài Gòn - Phan Thiết - Mũi Né (CT Km42)" at bounding box center [194, 135] width 277 height 13
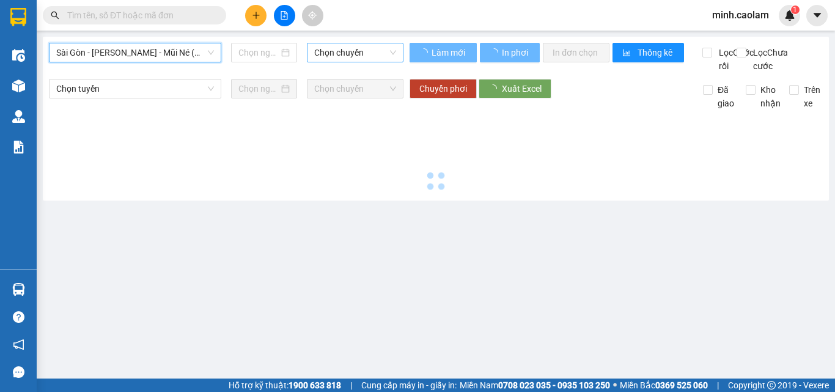
type input "12/10/2025"
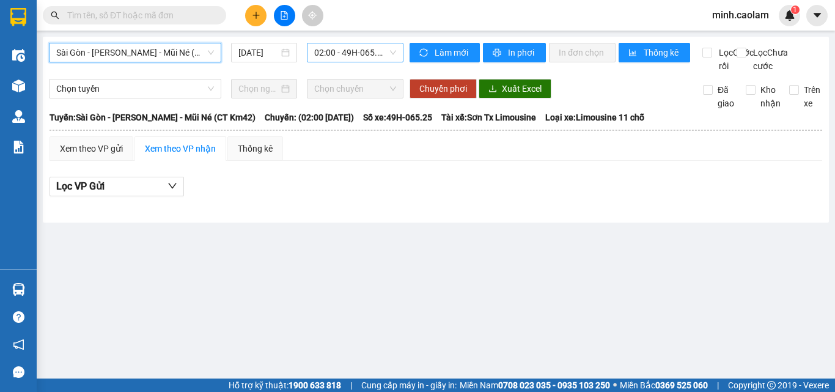
click at [346, 61] on span "02:00 - 49H-065.25" at bounding box center [355, 52] width 82 height 18
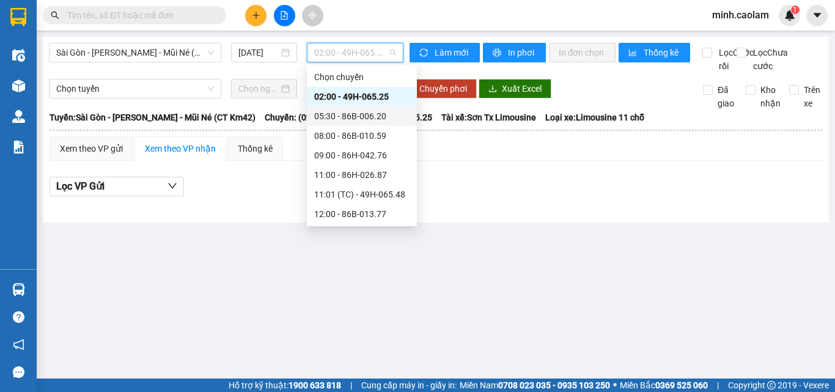
click at [369, 124] on div "05:30 - 86B-006.20" at bounding box center [362, 116] width 110 height 20
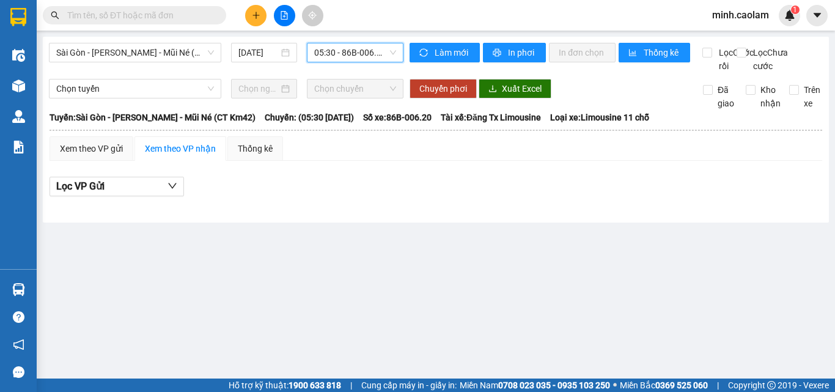
click at [357, 51] on span "05:30 - 86B-006.20" at bounding box center [355, 52] width 82 height 18
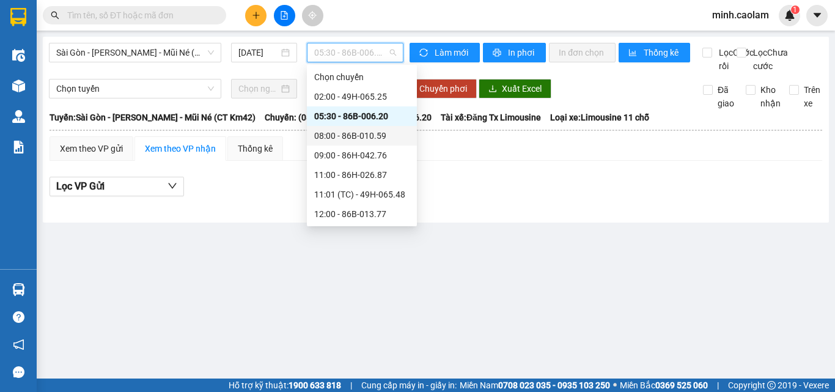
click at [368, 139] on div "08:00 - 86B-010.59" at bounding box center [361, 135] width 95 height 13
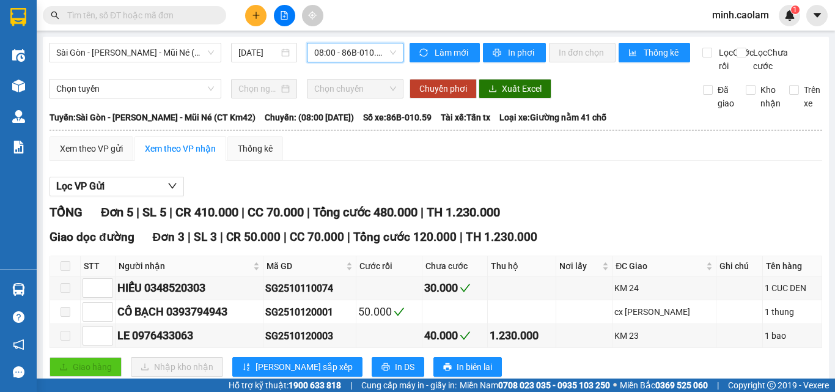
click at [345, 58] on span "08:00 - 86B-010.59" at bounding box center [355, 52] width 82 height 18
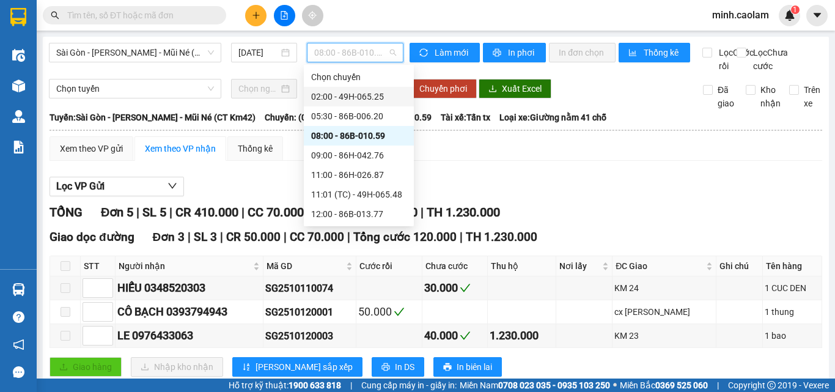
click at [695, 190] on div "Lọc VP Gửi" at bounding box center [435, 187] width 772 height 20
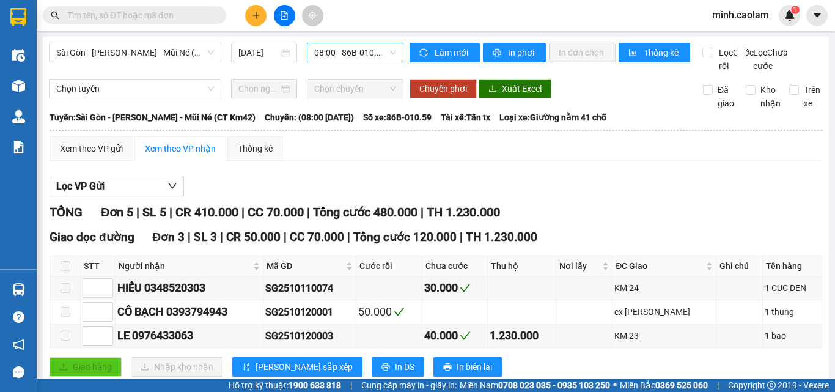
click at [338, 48] on span "08:00 - 86B-010.59" at bounding box center [355, 52] width 82 height 18
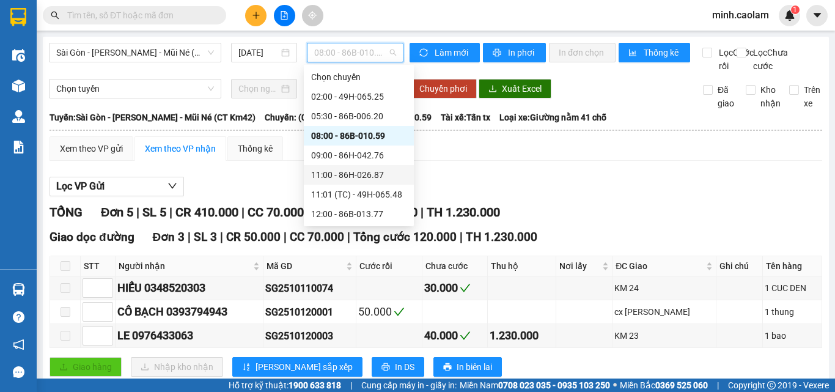
click at [346, 158] on div "09:00 - 86H-042.76" at bounding box center [358, 154] width 95 height 13
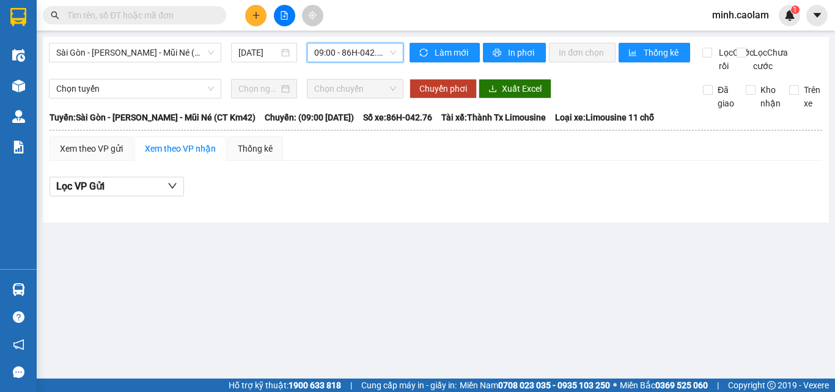
drag, startPoint x: 348, startPoint y: 58, endPoint x: 373, endPoint y: 156, distance: 101.7
click at [346, 59] on span "09:00 - 86H-042.76" at bounding box center [355, 52] width 82 height 18
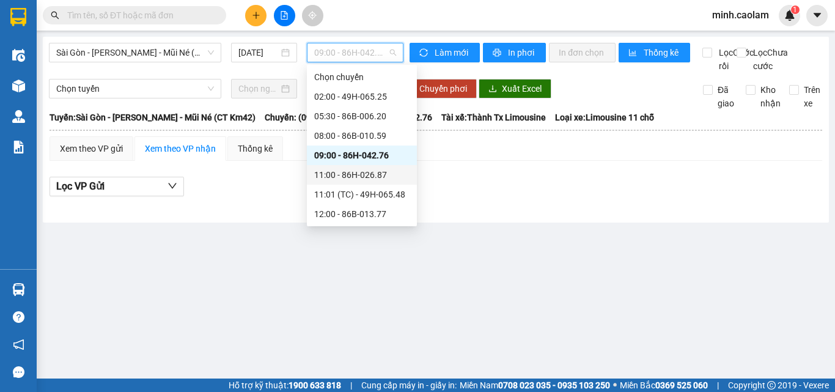
click at [353, 166] on div "11:00 - 86H-026.87" at bounding box center [362, 175] width 110 height 20
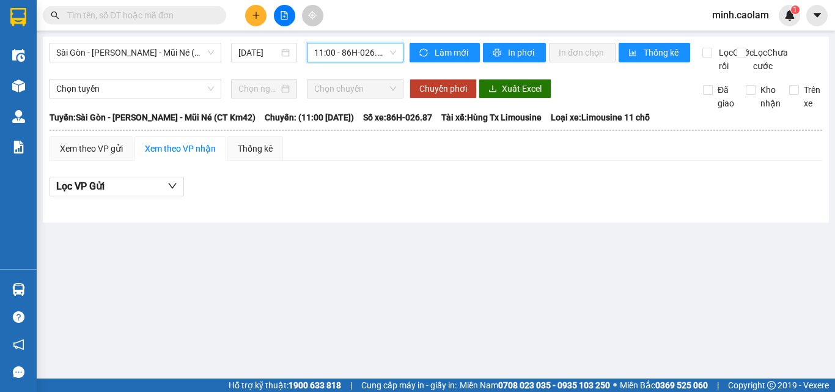
drag, startPoint x: 357, startPoint y: 56, endPoint x: 379, endPoint y: 93, distance: 43.0
click at [359, 58] on span "11:00 - 86H-026.87" at bounding box center [355, 52] width 82 height 18
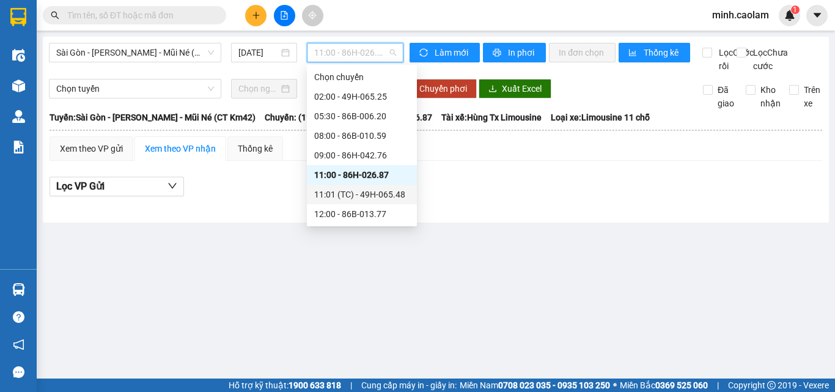
click at [373, 196] on div "11:01 (TC) - 49H-065.48" at bounding box center [361, 194] width 95 height 13
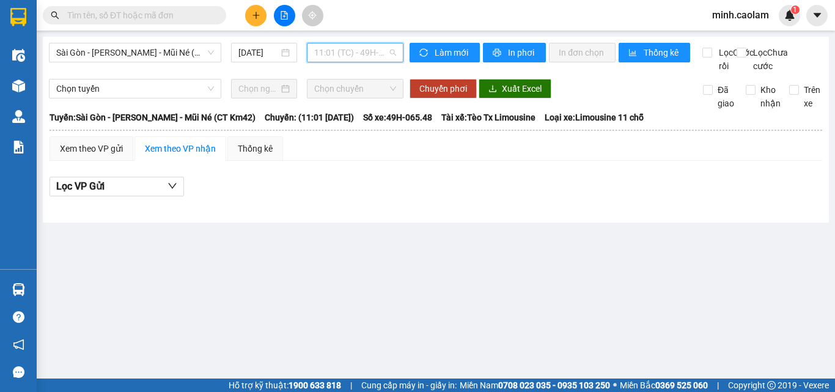
drag, startPoint x: 366, startPoint y: 57, endPoint x: 414, endPoint y: 200, distance: 150.9
click at [367, 59] on span "11:01 (TC) - 49H-065.48" at bounding box center [355, 52] width 82 height 18
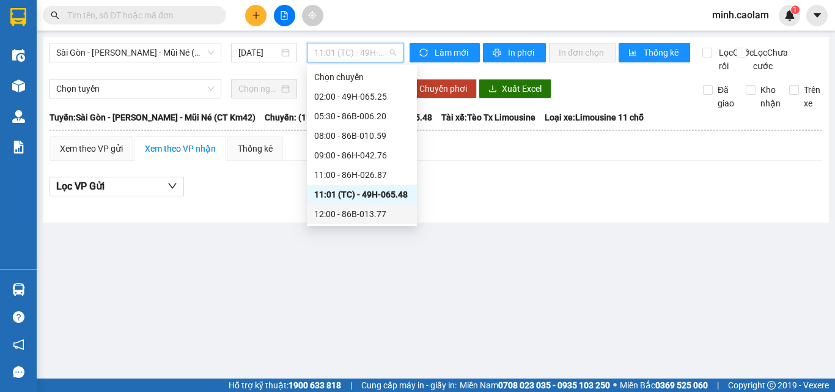
click at [376, 216] on div "12:00 - 86B-013.77" at bounding box center [361, 213] width 95 height 13
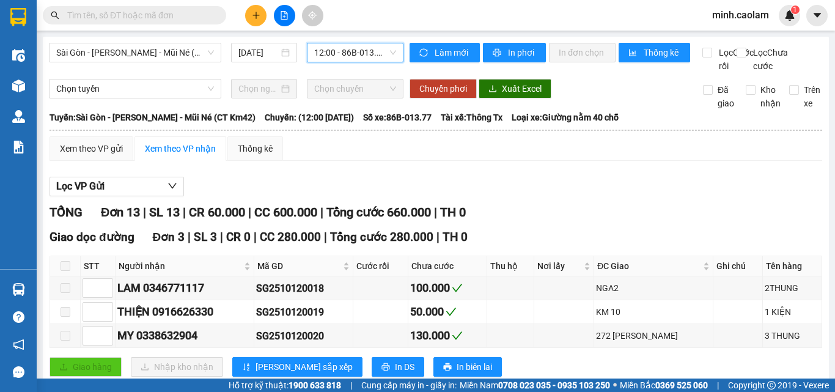
click at [341, 50] on span "12:00 - 86B-013.77" at bounding box center [355, 52] width 82 height 18
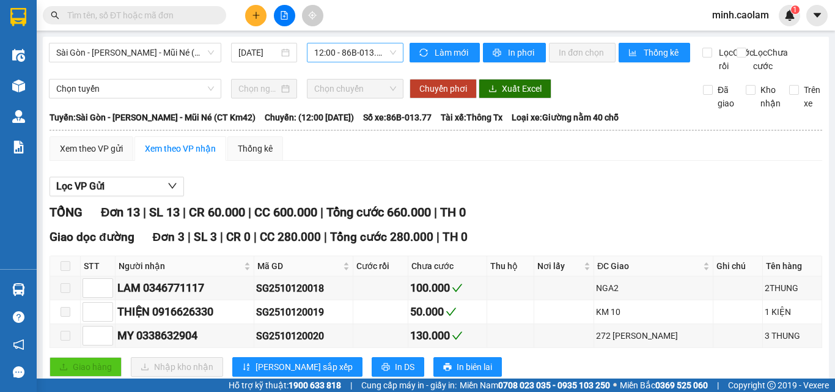
click at [327, 54] on span "12:00 - 86B-013.77" at bounding box center [355, 52] width 82 height 18
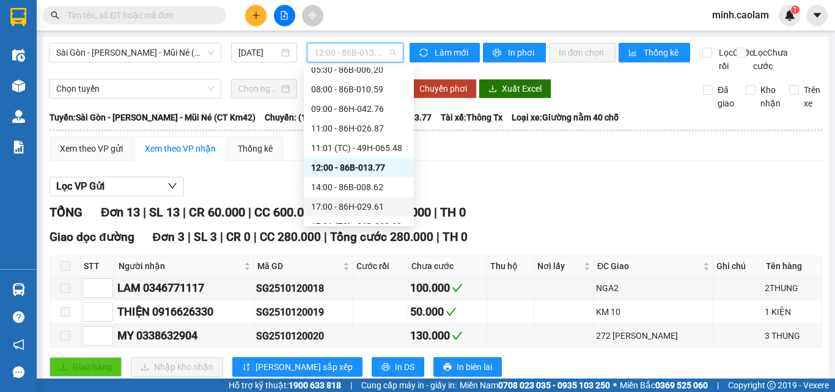
scroll to position [65, 0]
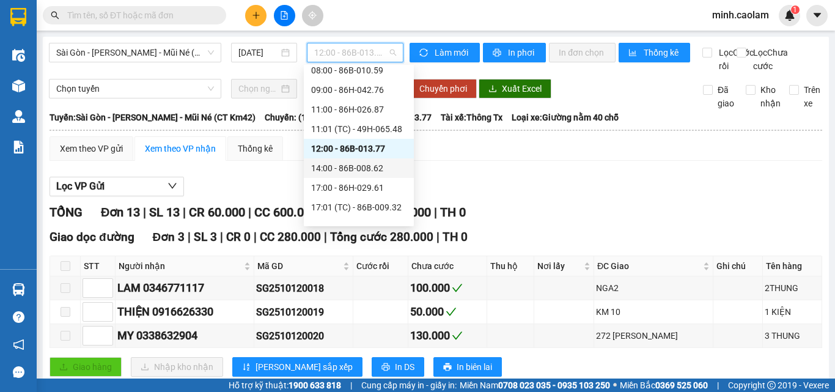
click at [353, 172] on div "14:00 - 86B-008.62" at bounding box center [358, 167] width 95 height 13
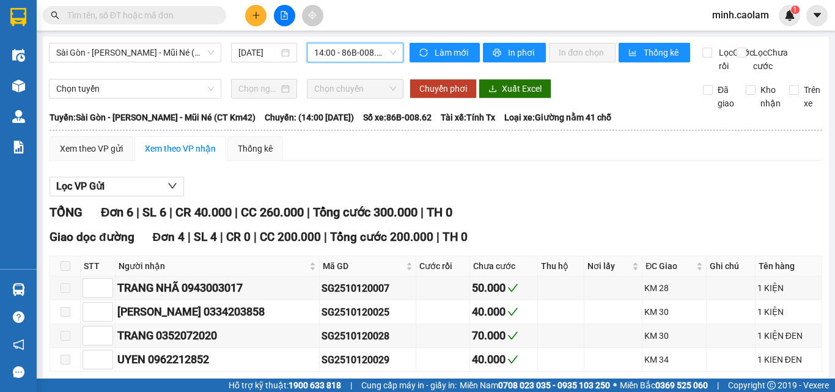
click at [354, 52] on span "14:00 - 86B-008.62" at bounding box center [355, 52] width 82 height 18
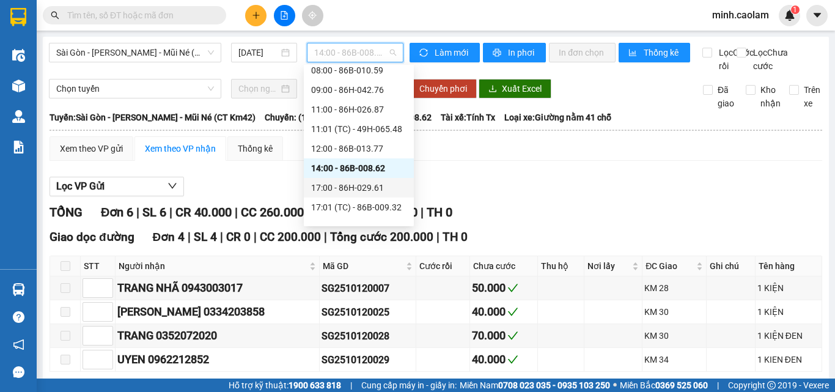
click at [381, 184] on div "17:00 - 86H-029.61" at bounding box center [358, 187] width 95 height 13
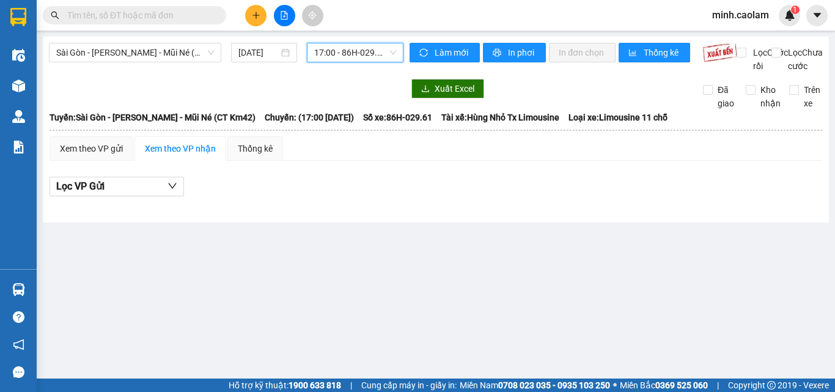
click at [352, 50] on span "17:00 - 86H-029.61" at bounding box center [355, 52] width 82 height 18
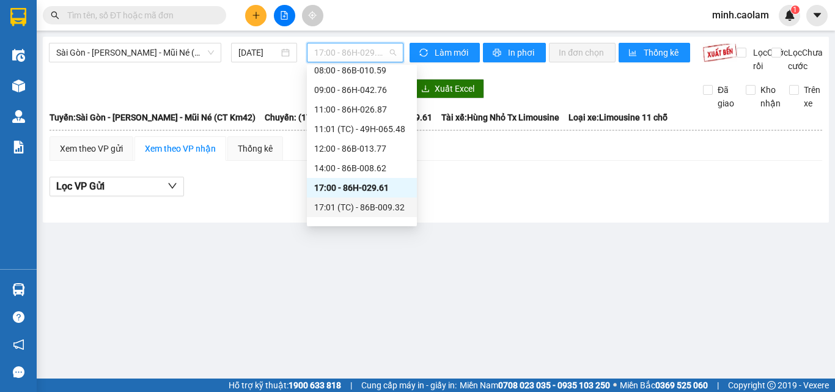
click at [381, 203] on div "17:01 (TC) - 86B-009.32" at bounding box center [361, 206] width 95 height 13
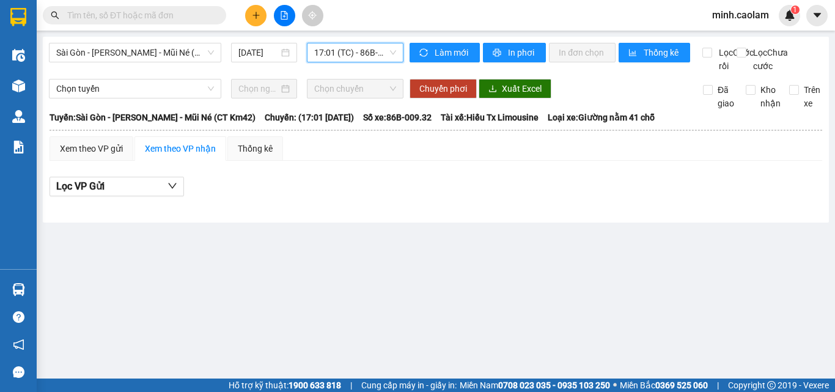
click at [340, 56] on span "17:01 (TC) - 86B-009.32" at bounding box center [355, 52] width 82 height 18
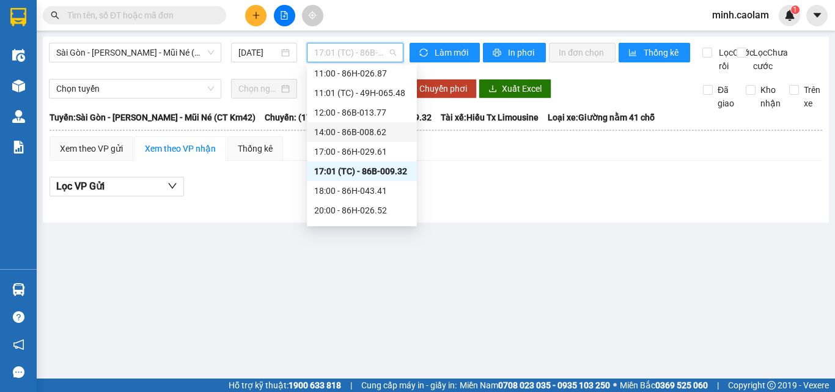
scroll to position [117, 0]
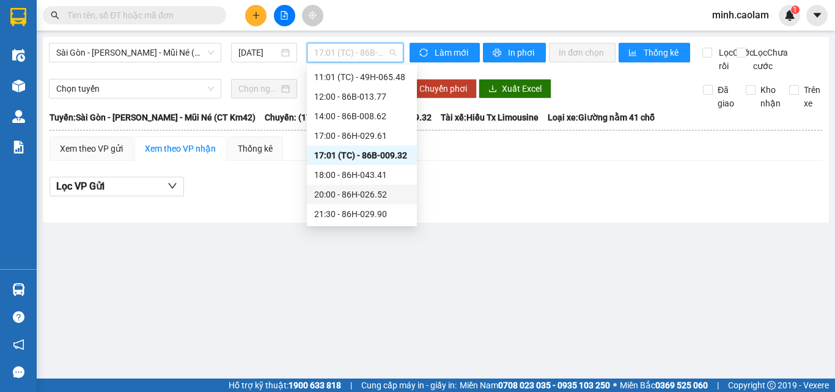
click at [376, 187] on div "20:00 - 86H-026.52" at bounding box center [362, 195] width 110 height 20
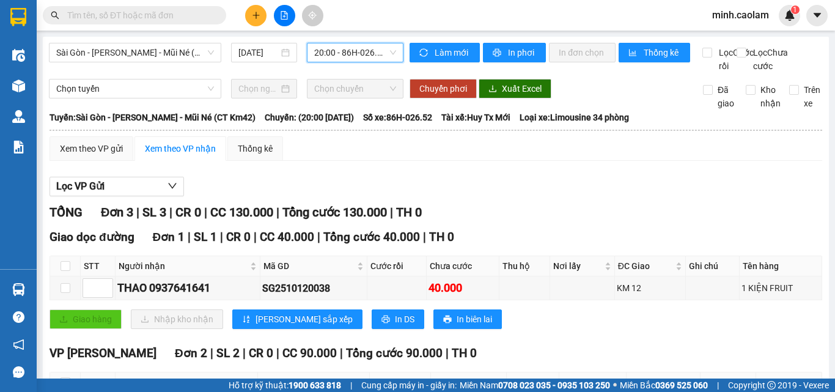
click at [356, 51] on span "20:00 - 86H-026.52" at bounding box center [355, 52] width 82 height 18
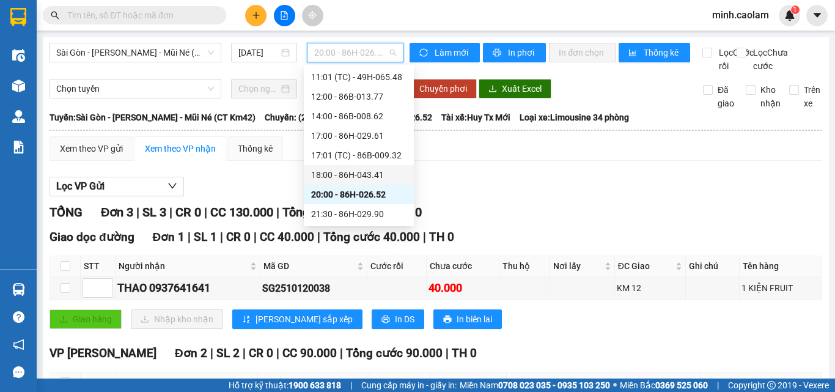
click at [359, 176] on div "18:00 - 86H-043.41" at bounding box center [358, 174] width 95 height 13
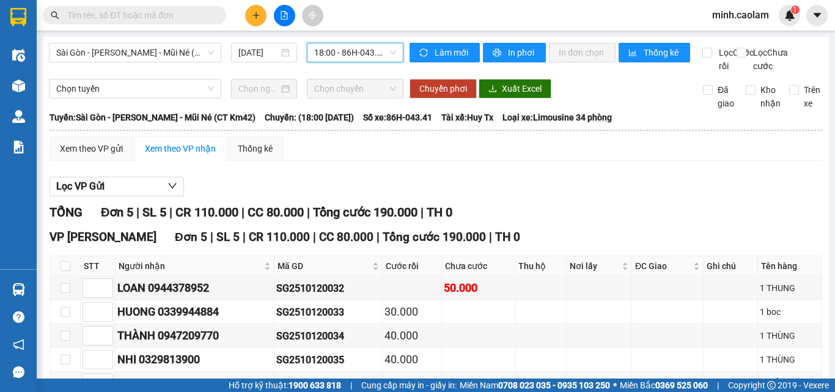
click at [360, 57] on span "18:00 - 86H-043.41" at bounding box center [355, 52] width 82 height 18
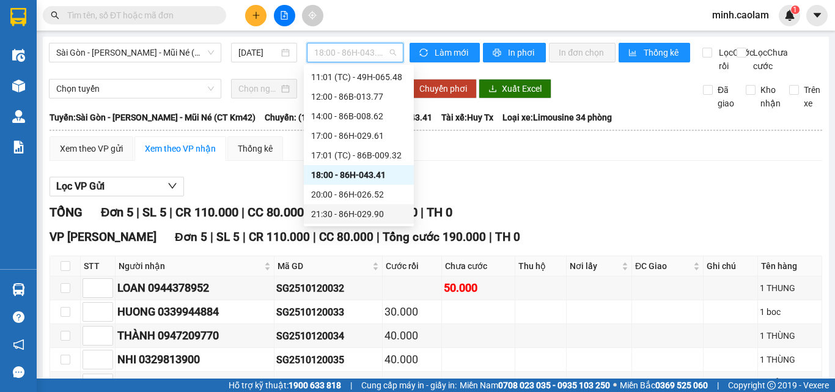
click at [354, 207] on div "21:30 - 86H-029.90" at bounding box center [359, 214] width 110 height 20
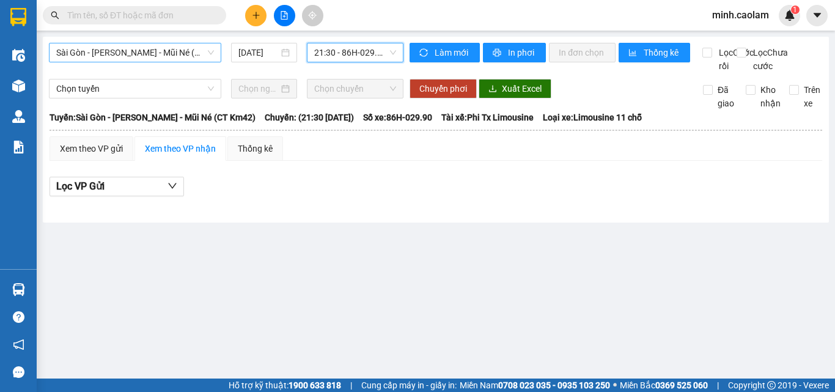
click at [178, 53] on span "Sài Gòn - Phan Thiết - Mũi Né (CT Km42)" at bounding box center [135, 52] width 158 height 18
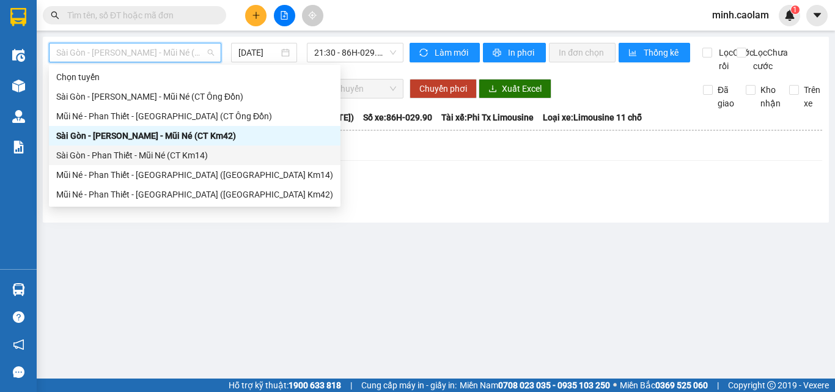
click at [89, 157] on div "Sài Gòn - Phan Thiết - Mũi Né (CT Km14)" at bounding box center [194, 154] width 277 height 13
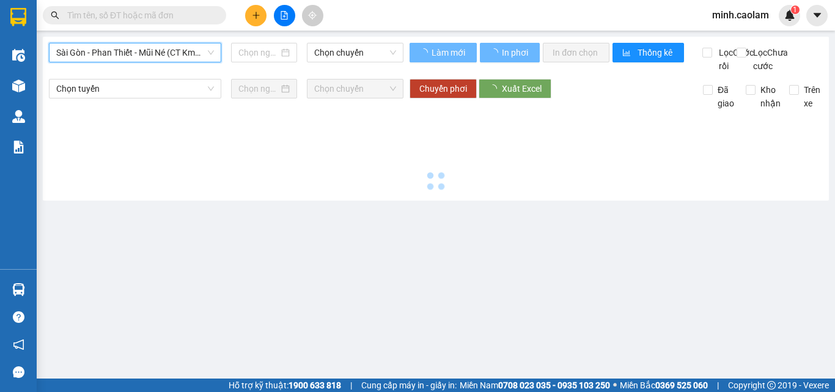
type input "12/10/2025"
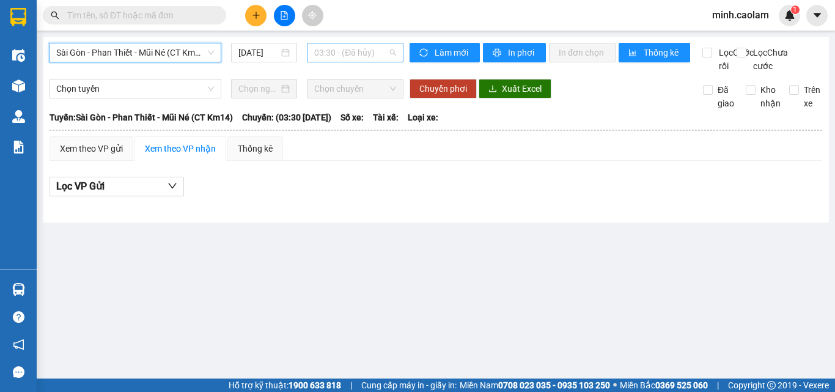
click at [343, 54] on span "03:30 - (Đã hủy)" at bounding box center [355, 52] width 82 height 18
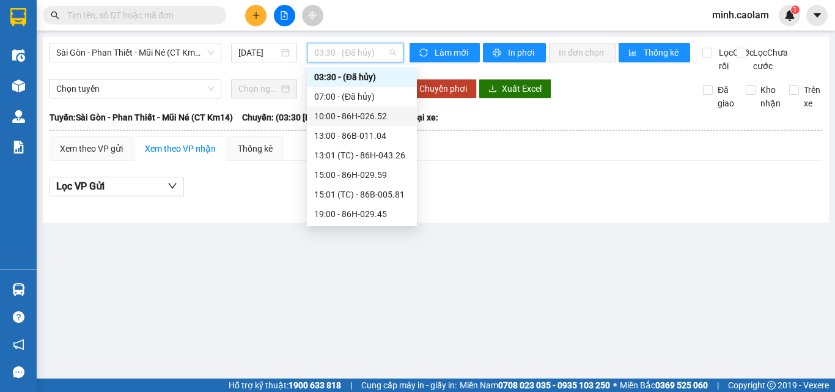
click at [357, 115] on div "10:00 - 86H-026.52" at bounding box center [361, 115] width 95 height 13
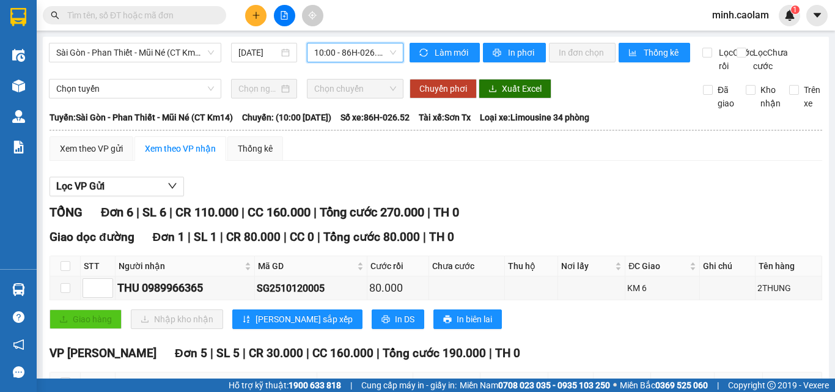
click at [354, 55] on span "10:00 - 86H-026.52" at bounding box center [355, 52] width 82 height 18
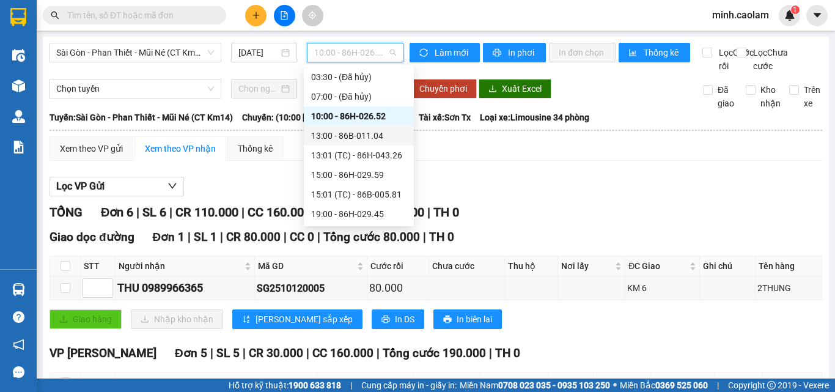
click at [344, 134] on div "13:00 - 86B-011.04" at bounding box center [358, 135] width 95 height 13
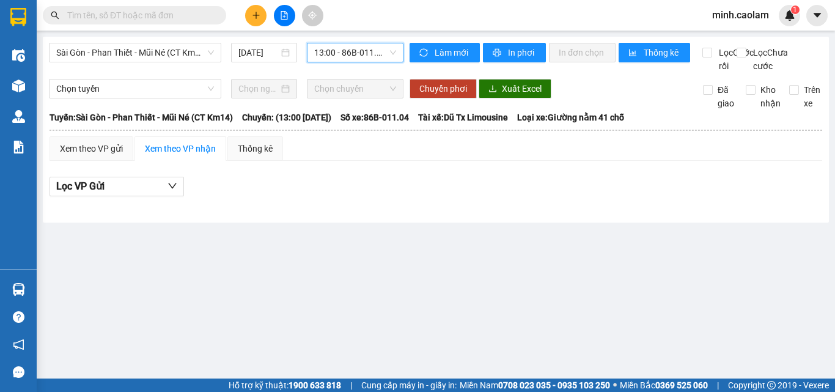
click at [344, 58] on span "13:00 - 86B-011.04" at bounding box center [355, 52] width 82 height 18
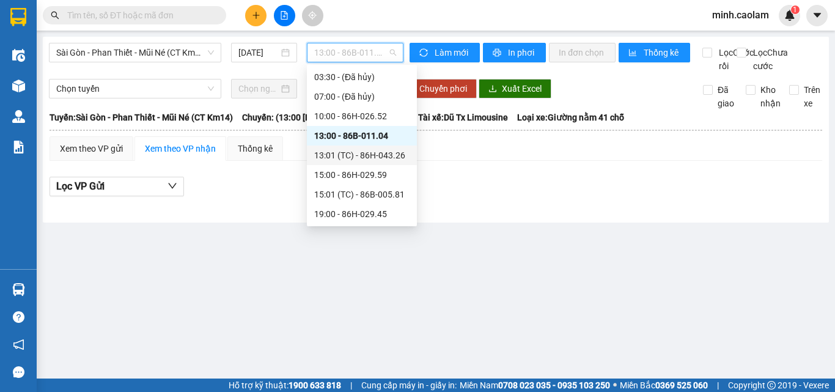
click at [346, 152] on div "13:01 (TC) - 86H-043.26" at bounding box center [361, 154] width 95 height 13
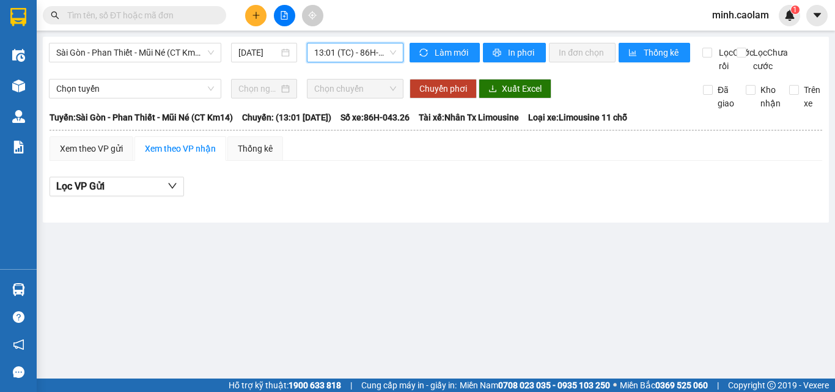
click at [350, 56] on span "13:01 (TC) - 86H-043.26" at bounding box center [355, 52] width 82 height 18
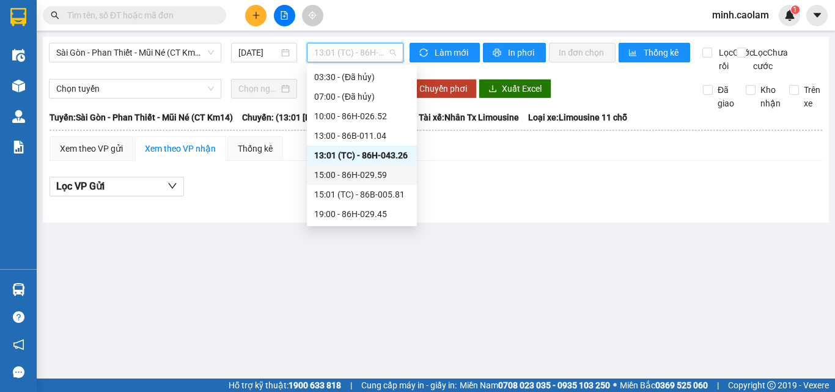
click at [344, 170] on div "15:00 - 86H-029.59" at bounding box center [361, 174] width 95 height 13
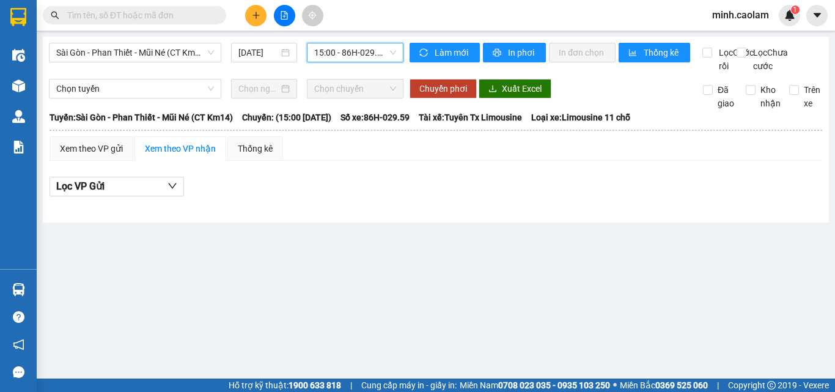
click at [351, 49] on span "15:00 - 86H-029.59" at bounding box center [355, 52] width 82 height 18
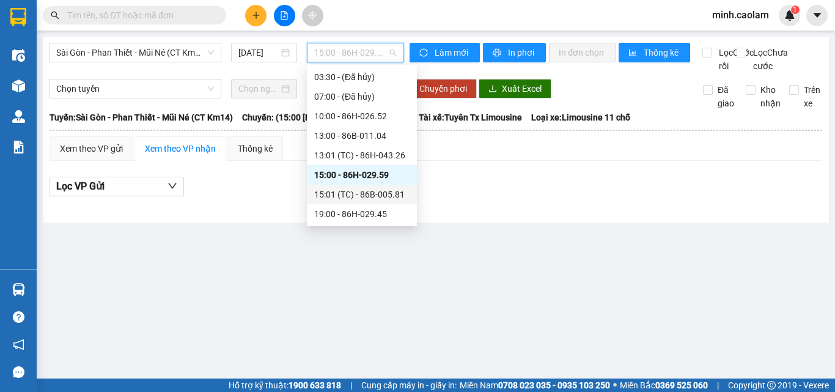
click at [361, 199] on div "15:01 (TC) - 86B-005.81" at bounding box center [361, 194] width 95 height 13
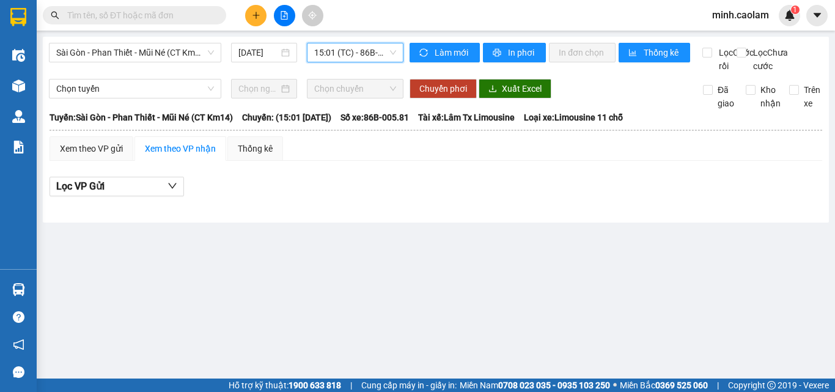
click at [362, 47] on span "15:01 (TC) - 86B-005.81" at bounding box center [355, 52] width 82 height 18
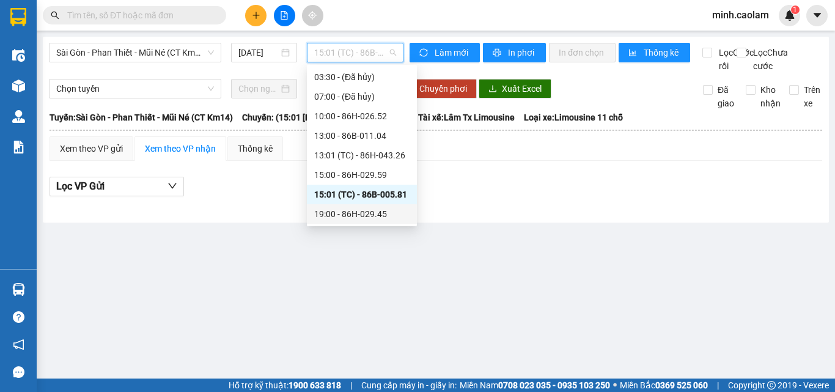
click at [367, 208] on div "19:00 - 86H-029.45" at bounding box center [362, 214] width 110 height 20
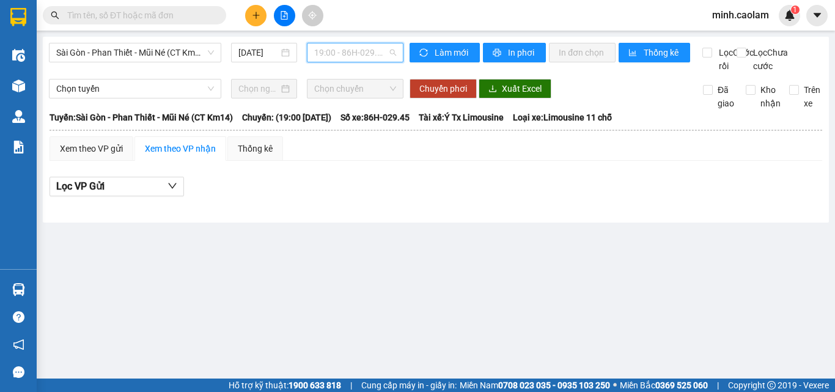
click at [364, 53] on span "19:00 - 86H-029.45" at bounding box center [355, 52] width 82 height 18
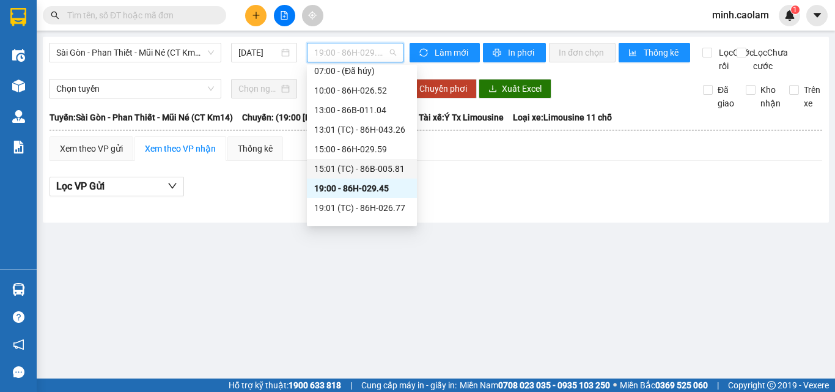
scroll to position [59, 0]
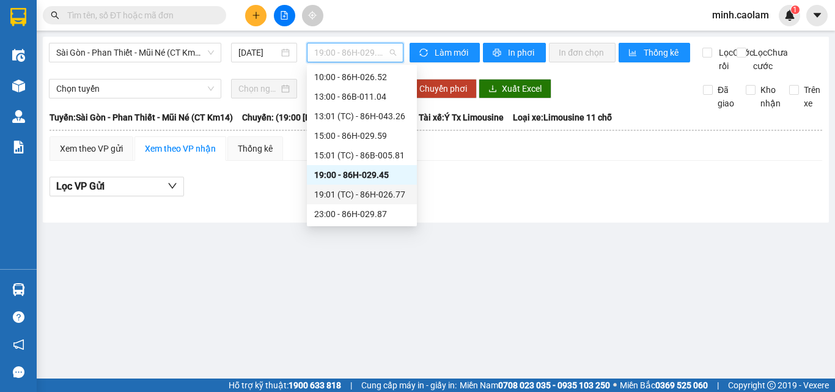
click at [356, 191] on div "19:01 (TC) - 86H-026.77" at bounding box center [361, 194] width 95 height 13
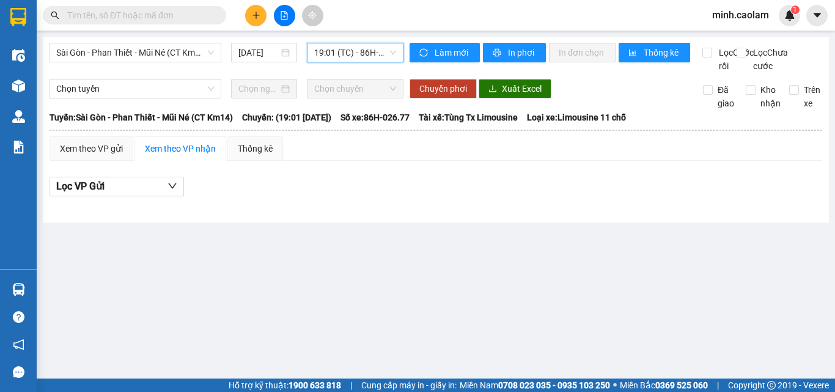
click at [350, 44] on span "19:01 (TC) - 86H-026.77" at bounding box center [355, 52] width 82 height 18
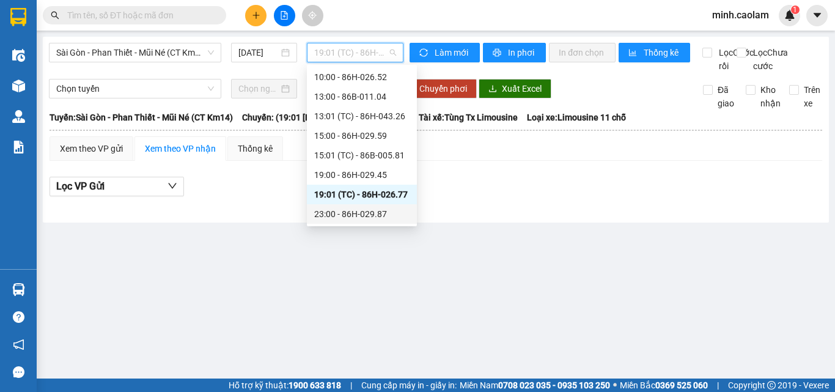
drag, startPoint x: 342, startPoint y: 209, endPoint x: 332, endPoint y: 217, distance: 12.6
click at [342, 209] on div "23:00 - 86H-029.87" at bounding box center [361, 213] width 95 height 13
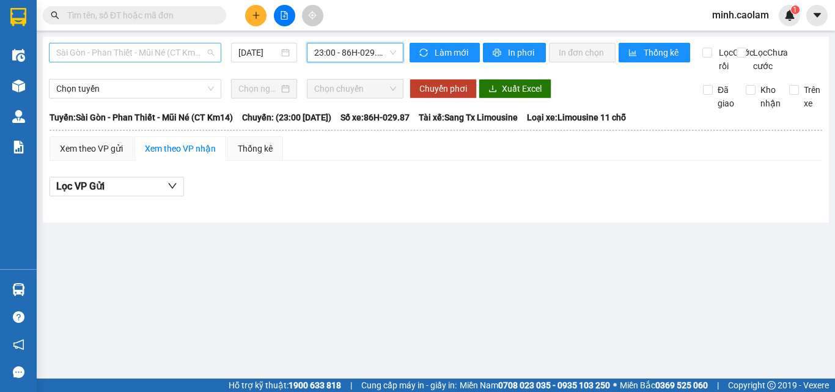
click at [174, 53] on span "Sài Gòn - Phan Thiết - Mũi Né (CT Km14)" at bounding box center [135, 52] width 158 height 18
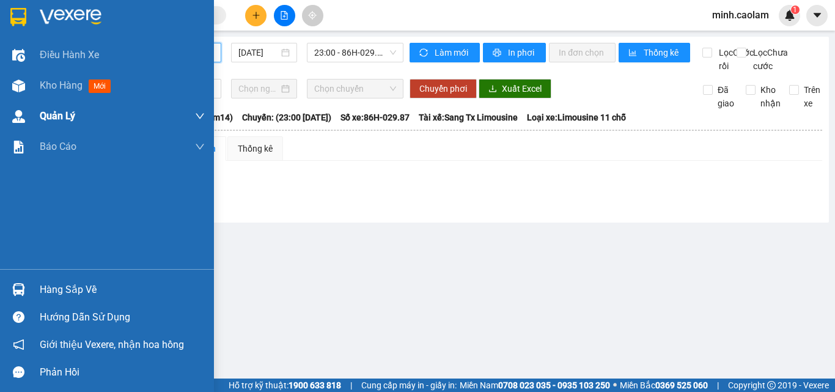
click at [33, 93] on div "Kho hàng mới" at bounding box center [107, 85] width 214 height 31
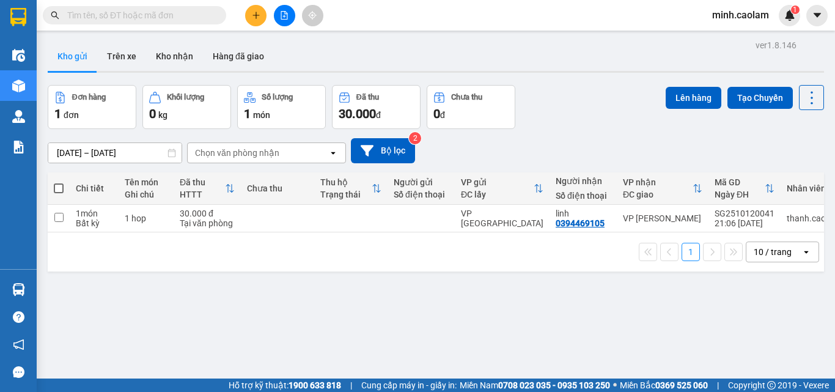
click at [129, 18] on input "text" at bounding box center [139, 15] width 144 height 13
click at [109, 11] on input "text" at bounding box center [139, 15] width 144 height 13
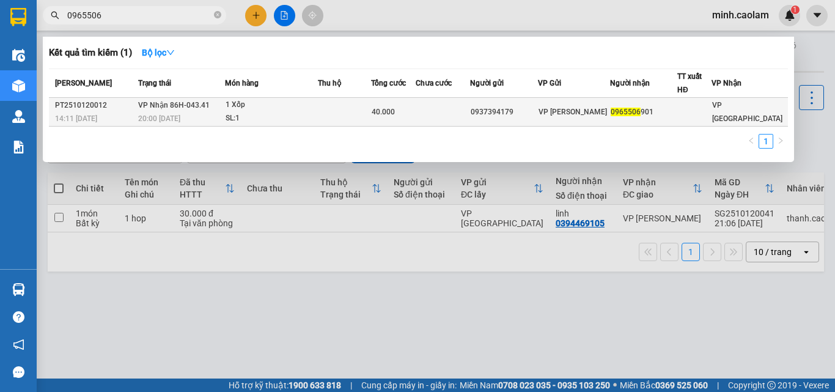
type input "0965506"
click at [188, 120] on div "20:00 - 12/10" at bounding box center [181, 118] width 86 height 13
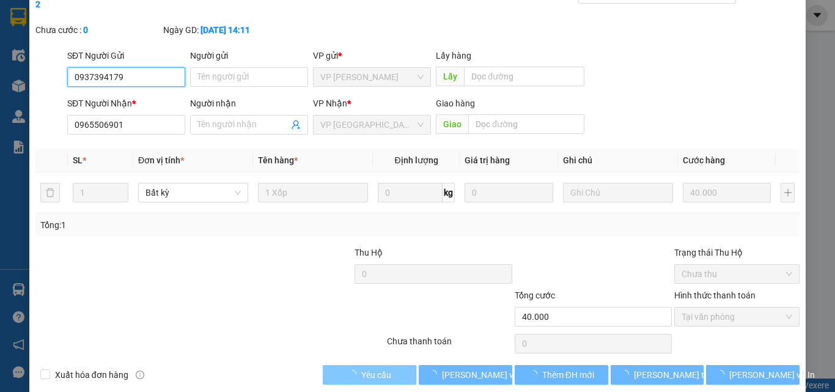
type input "0937394179"
type input "0965506901"
type input "40.000"
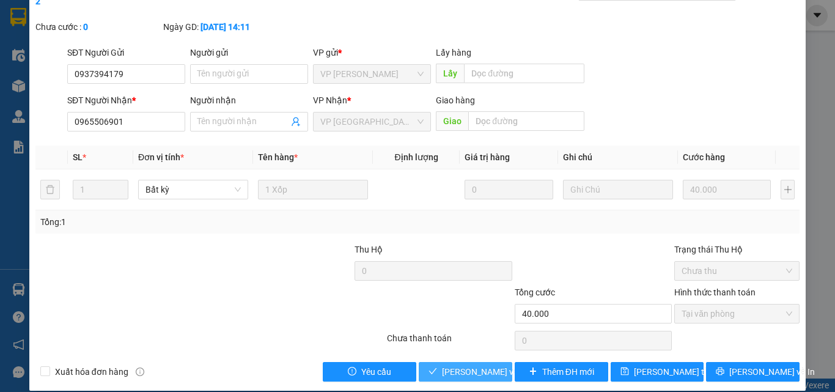
click at [481, 365] on span "Lưu và Giao hàng" at bounding box center [500, 371] width 117 height 13
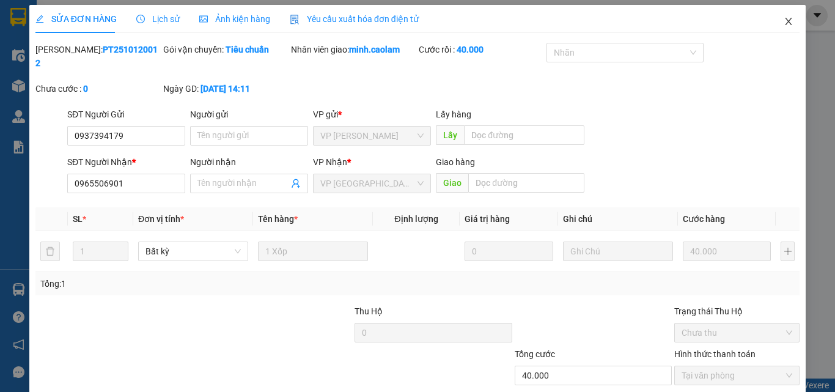
scroll to position [0, 0]
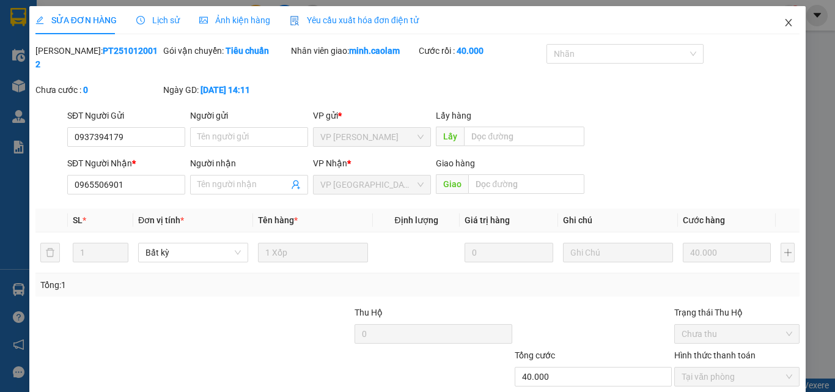
click at [785, 24] on icon "close" at bounding box center [788, 22] width 7 height 7
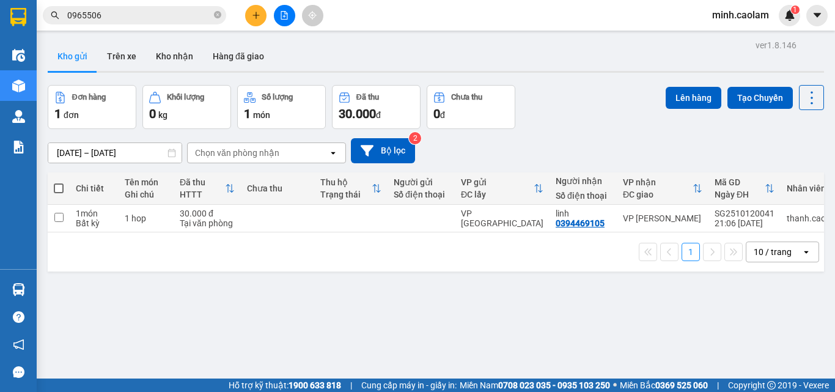
click at [290, 15] on button at bounding box center [284, 15] width 21 height 21
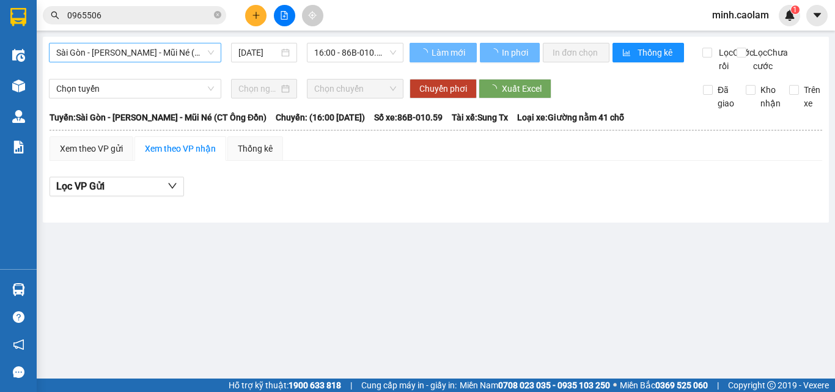
click at [133, 54] on span "Sài Gòn - Phan Thiết - Mũi Né (CT Ông Đồn)" at bounding box center [135, 52] width 158 height 18
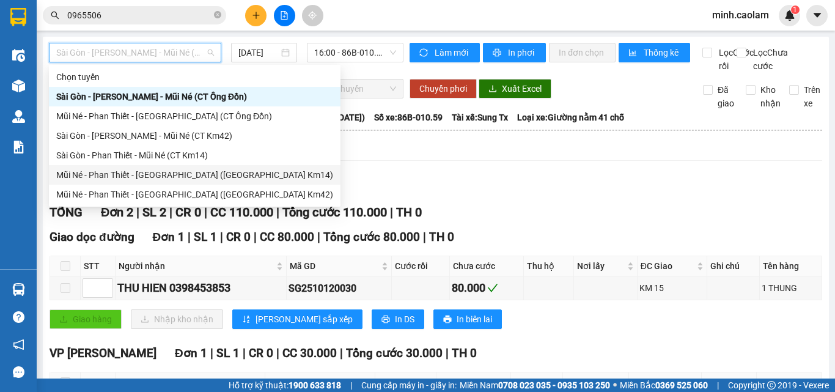
drag, startPoint x: 156, startPoint y: 175, endPoint x: 279, endPoint y: 113, distance: 137.7
click at [156, 176] on div "Mũi Né - Phan Thiết - Sài Gòn (CT Km14)" at bounding box center [194, 174] width 277 height 13
type input "12/10/2025"
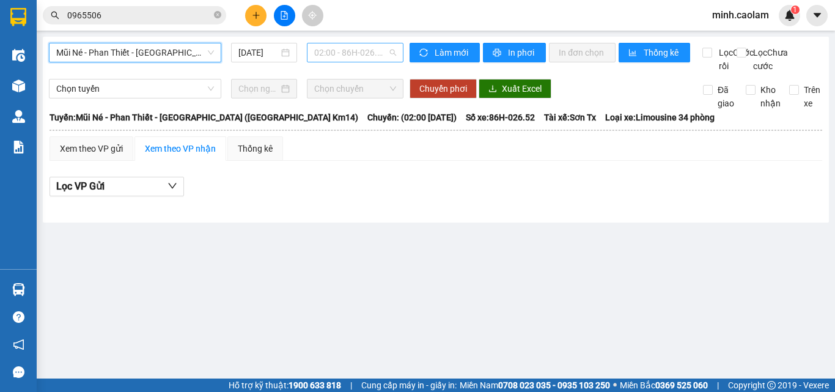
click at [339, 59] on span "02:00 - 86H-026.52" at bounding box center [355, 52] width 82 height 18
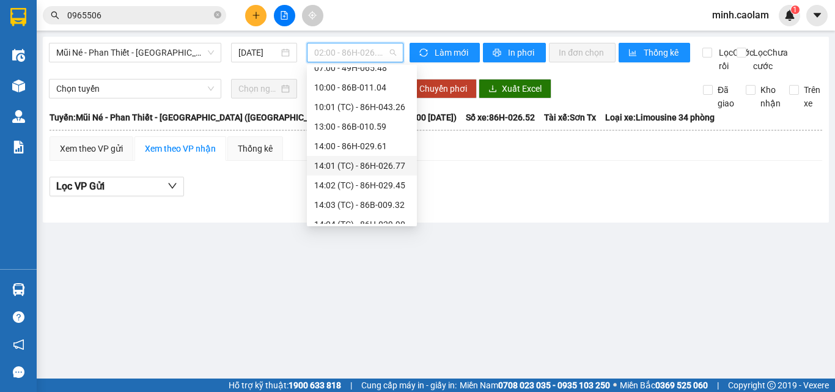
scroll to position [176, 0]
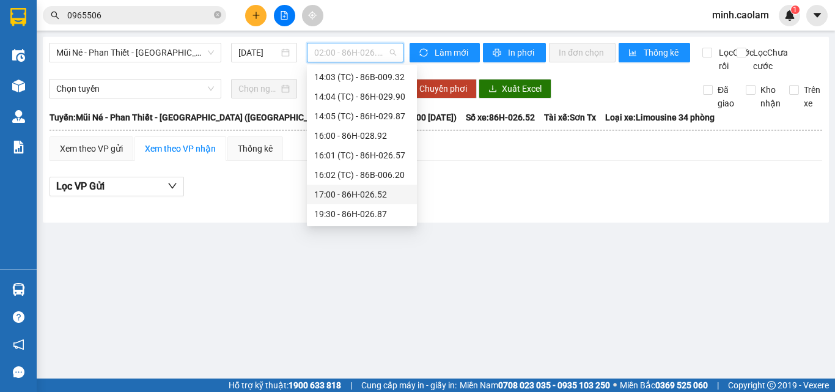
click at [343, 191] on div "17:00 - 86H-026.52" at bounding box center [361, 194] width 95 height 13
